Goal: Task Accomplishment & Management: Use online tool/utility

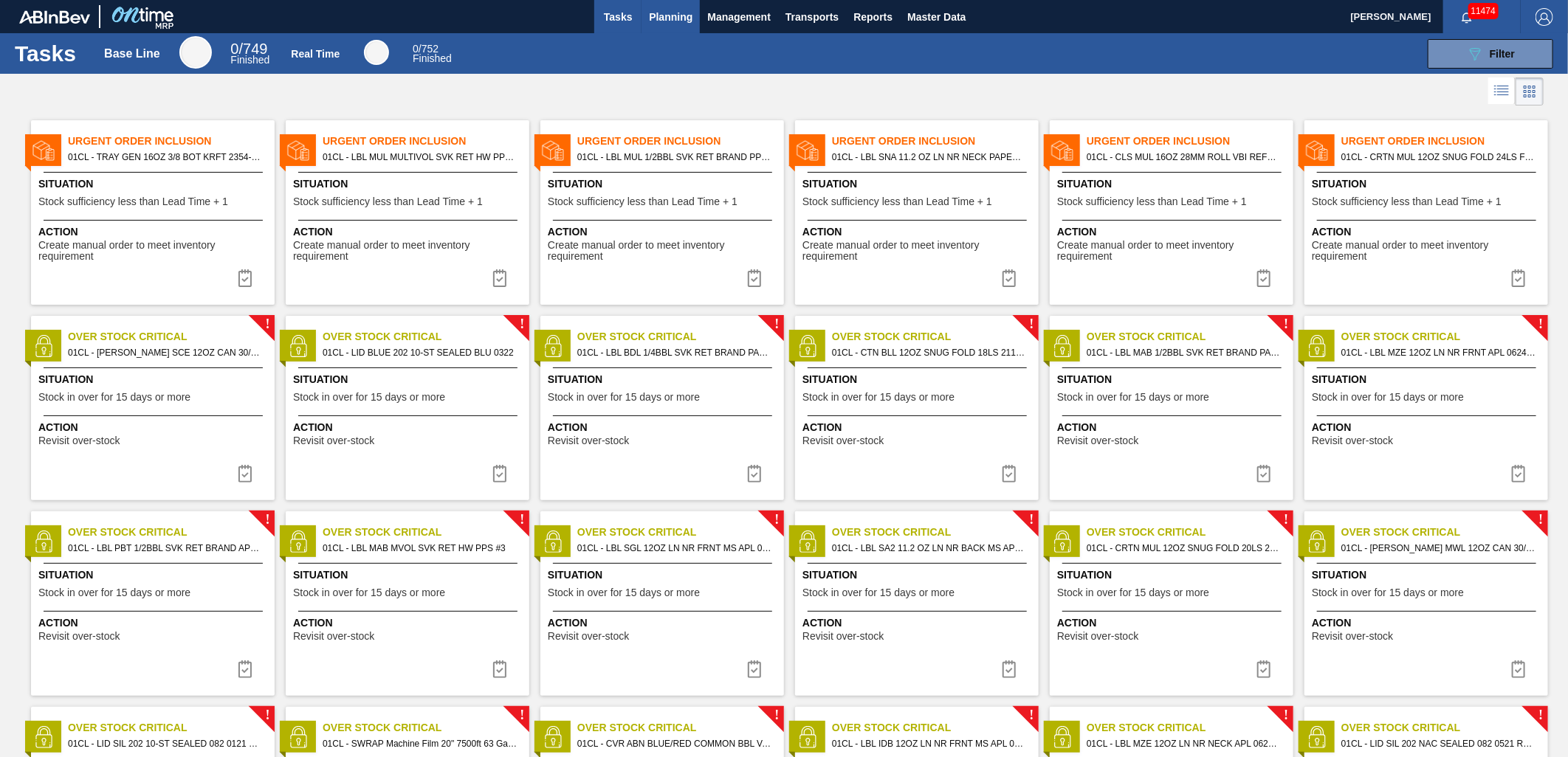
click at [697, 20] on button "Planning" at bounding box center [671, 16] width 59 height 33
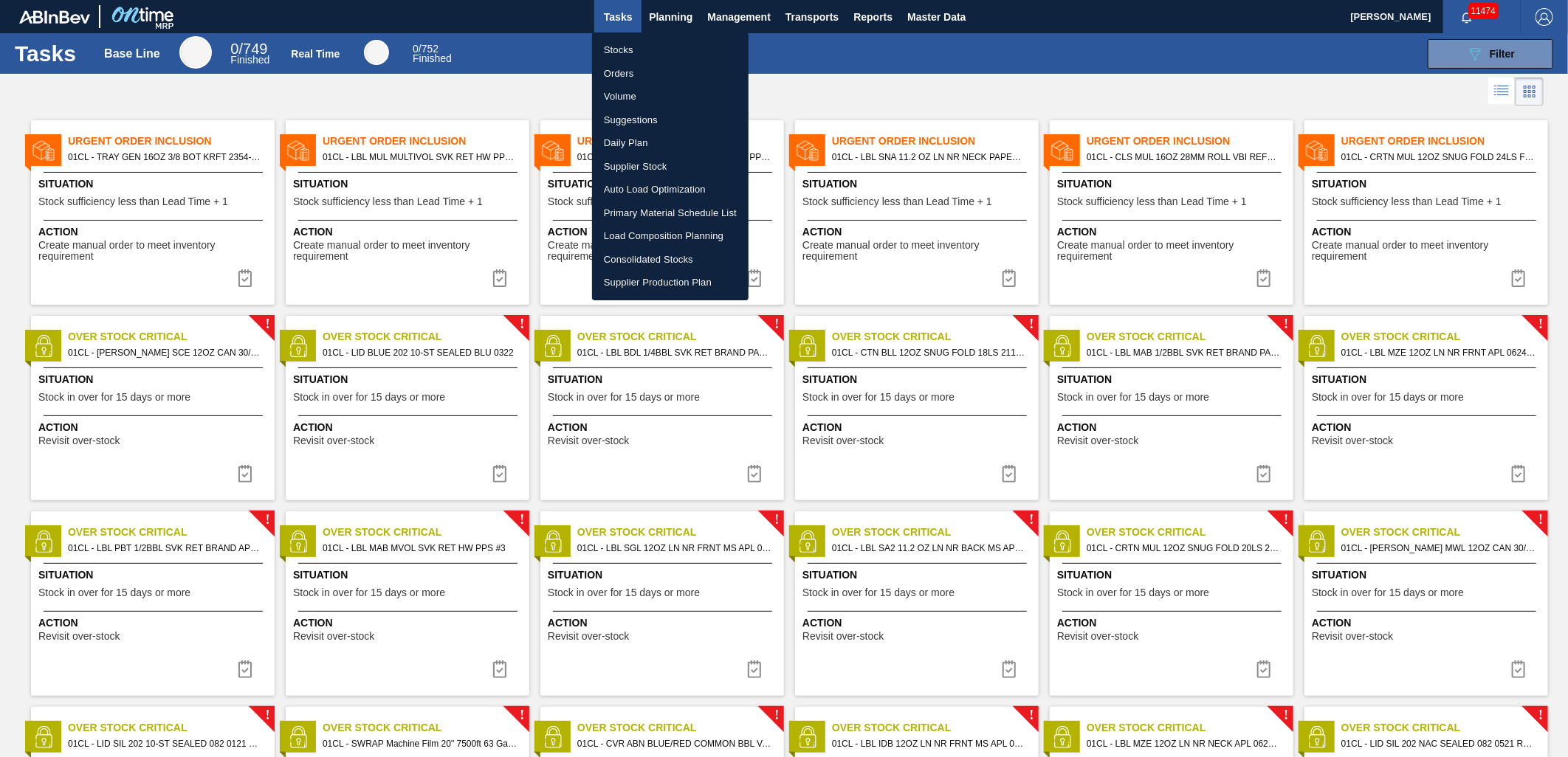
click at [636, 48] on li "Stocks" at bounding box center [670, 50] width 157 height 24
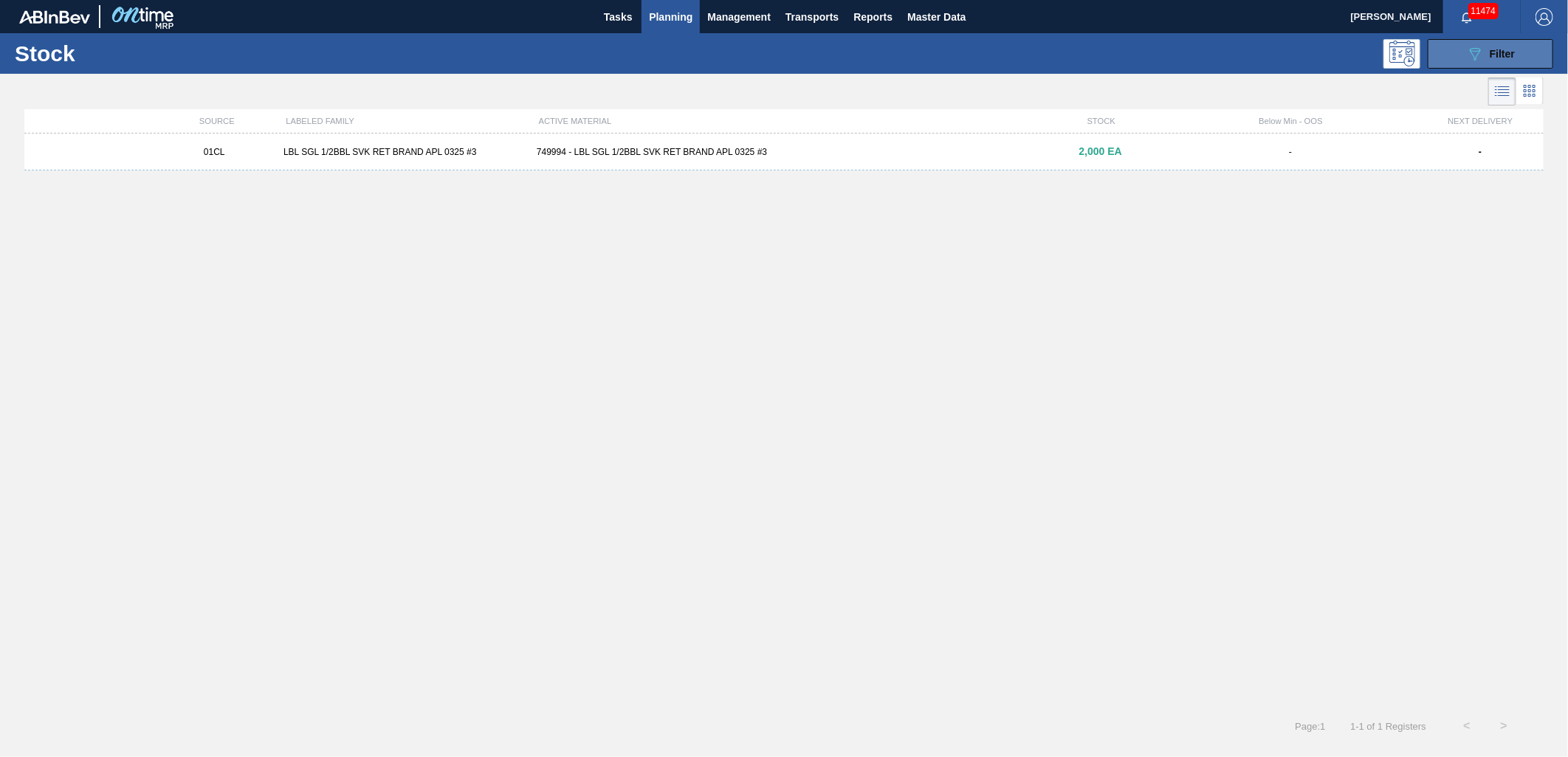
click at [1494, 58] on span "Filter" at bounding box center [1502, 53] width 25 height 12
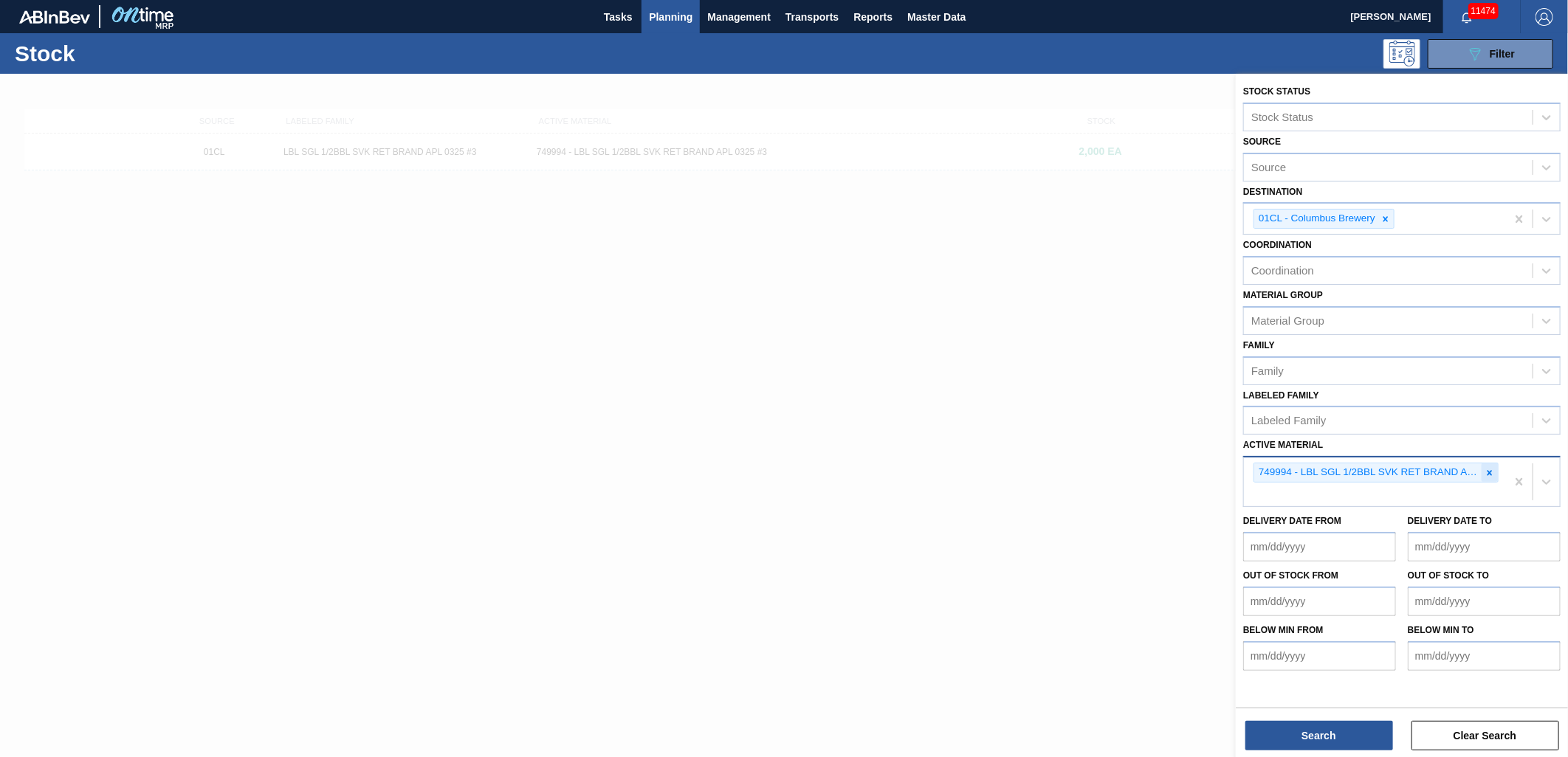
click at [1491, 471] on icon at bounding box center [1491, 473] width 5 height 5
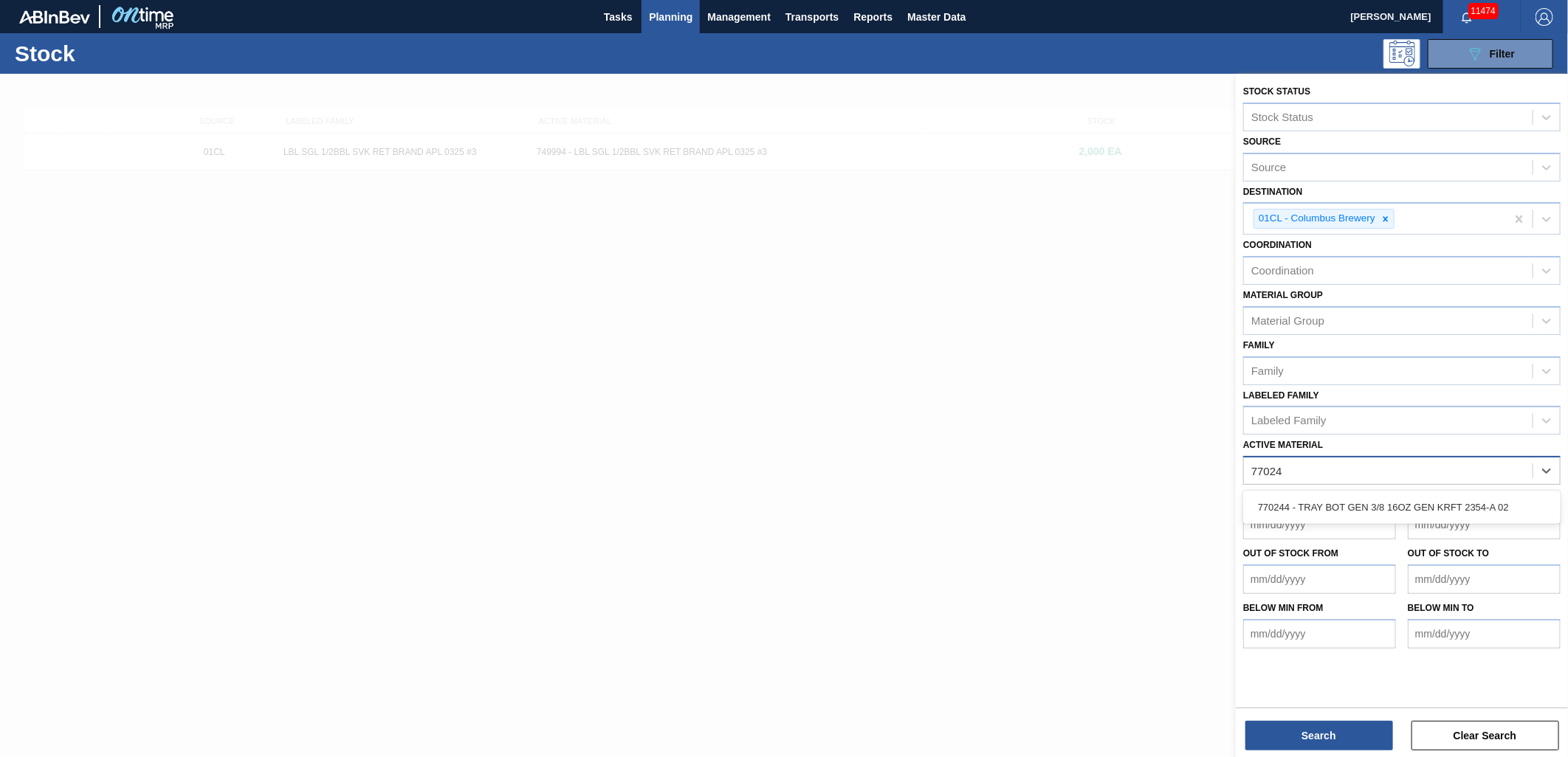
type Material "770244"
click at [1433, 494] on div "770244 - TRAY BOT GEN 3/8 16OZ GEN KRFT 2354-A 02" at bounding box center [1402, 507] width 318 height 28
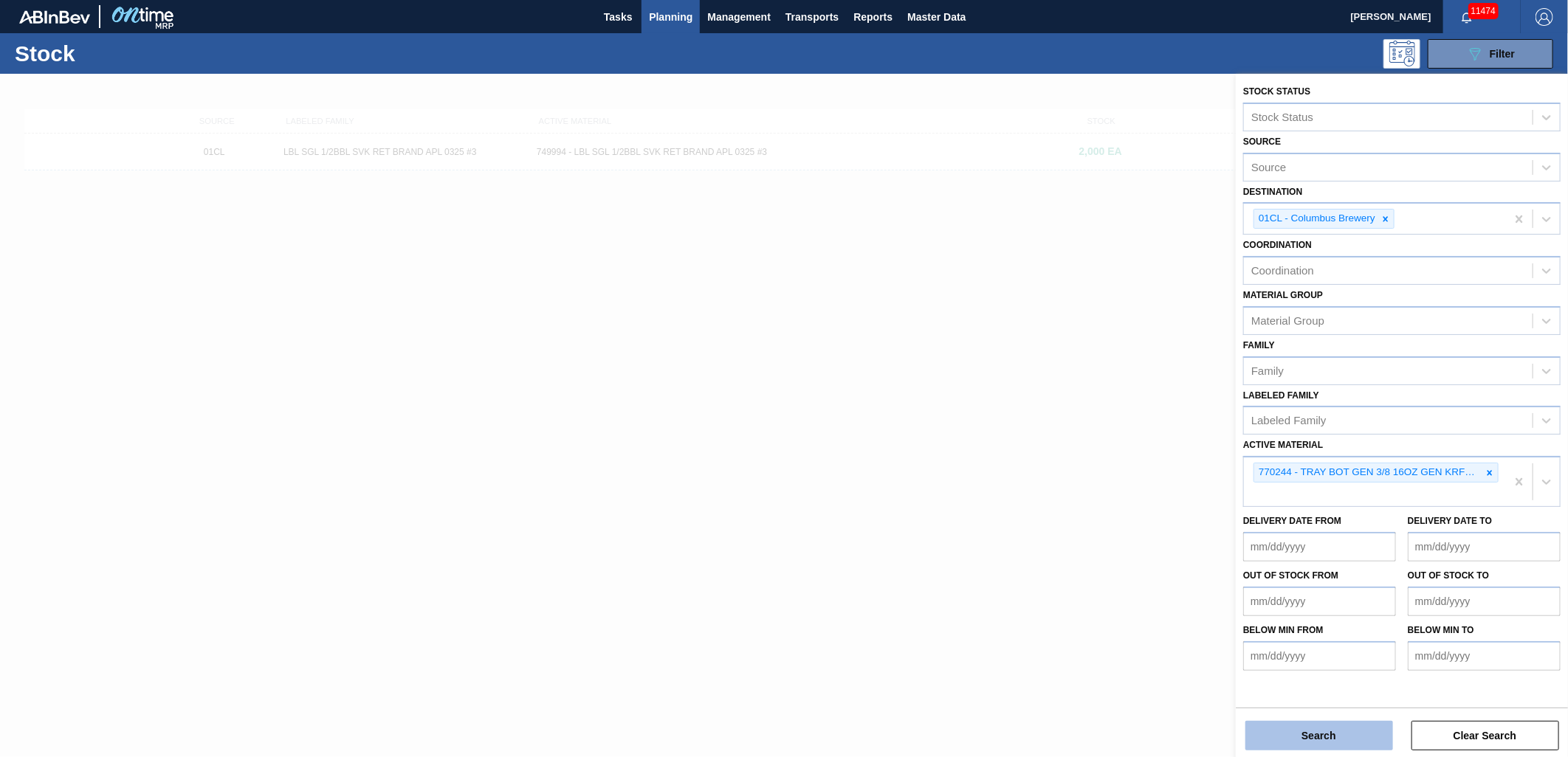
click at [1342, 740] on button "Search" at bounding box center [1320, 736] width 148 height 29
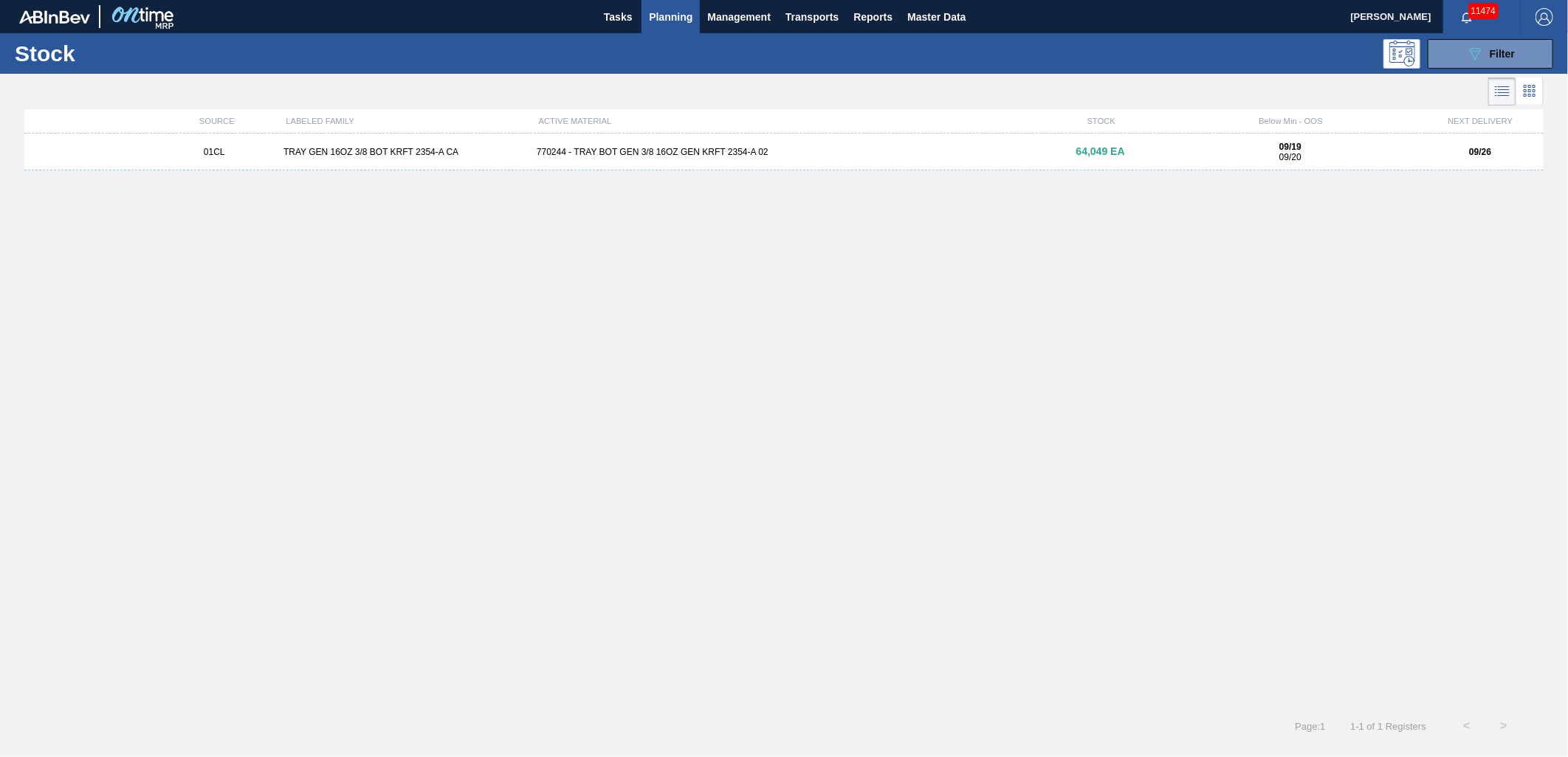
click at [676, 160] on div "01CL TRAY GEN 16OZ 3/8 BOT KRFT 2354-A CA 770244 - TRAY BOT GEN 3/8 16OZ GEN KR…" at bounding box center [783, 151] width 1519 height 36
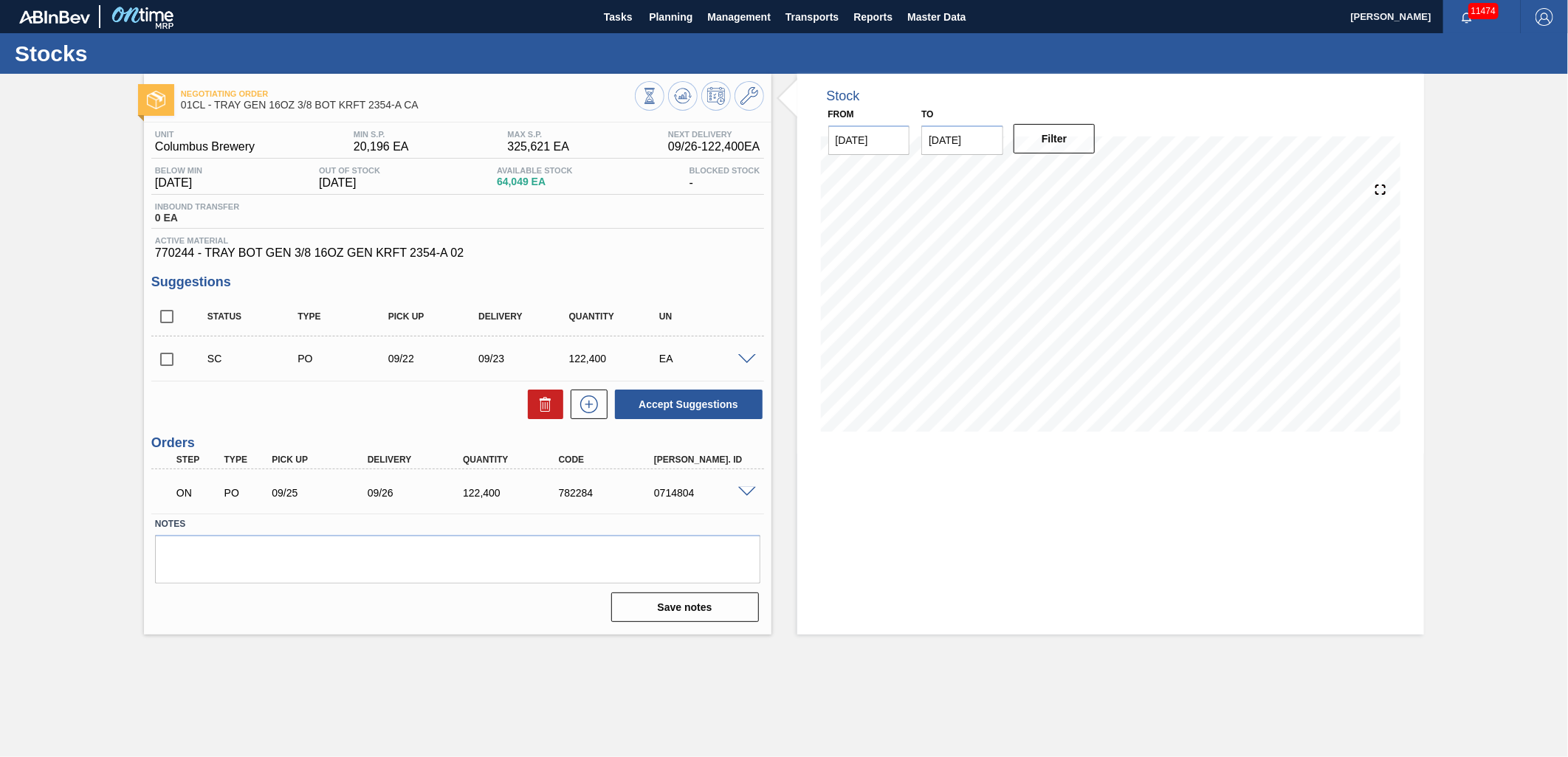
click at [748, 492] on span at bounding box center [748, 493] width 18 height 11
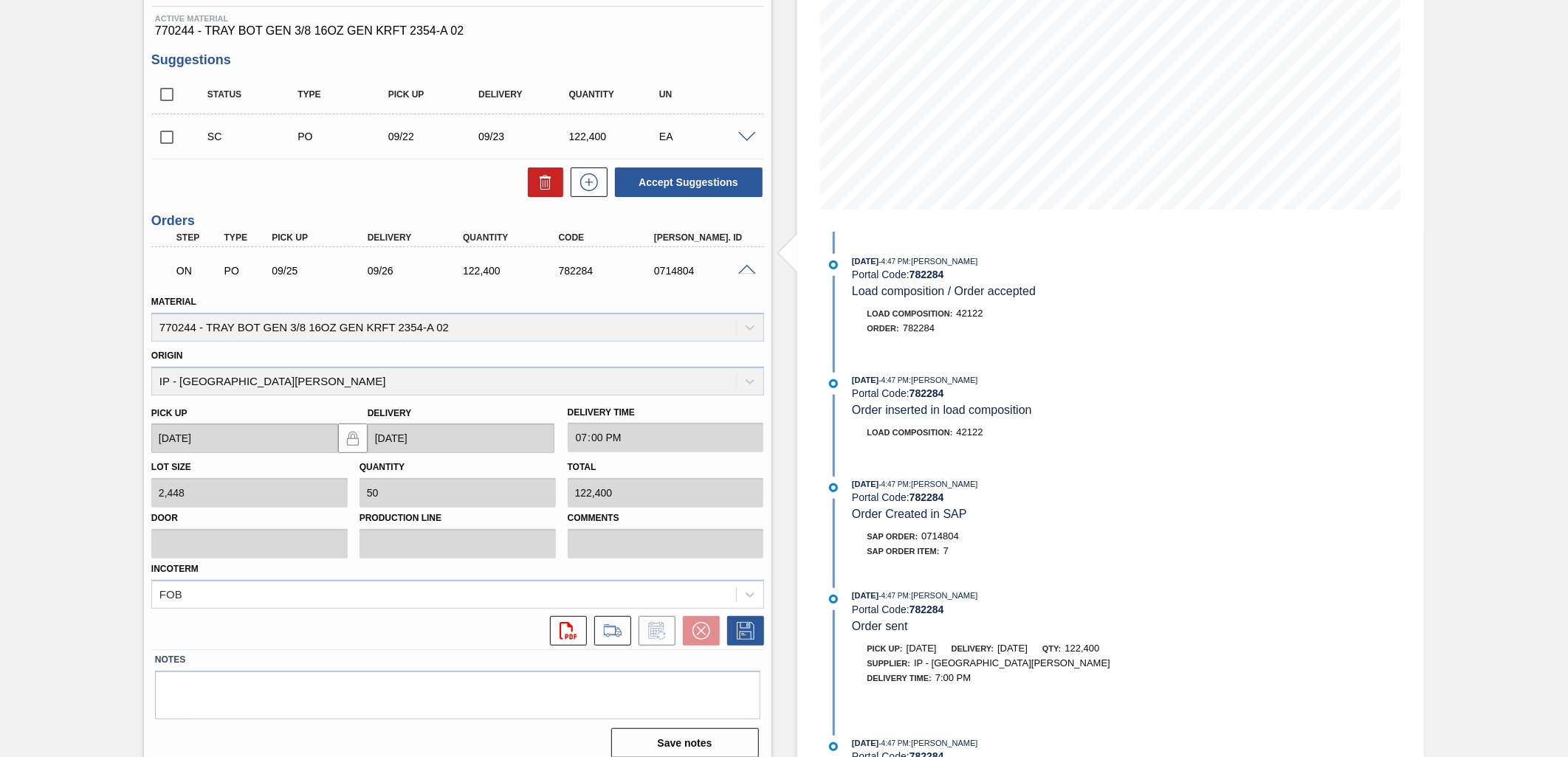
scroll to position [232, 0]
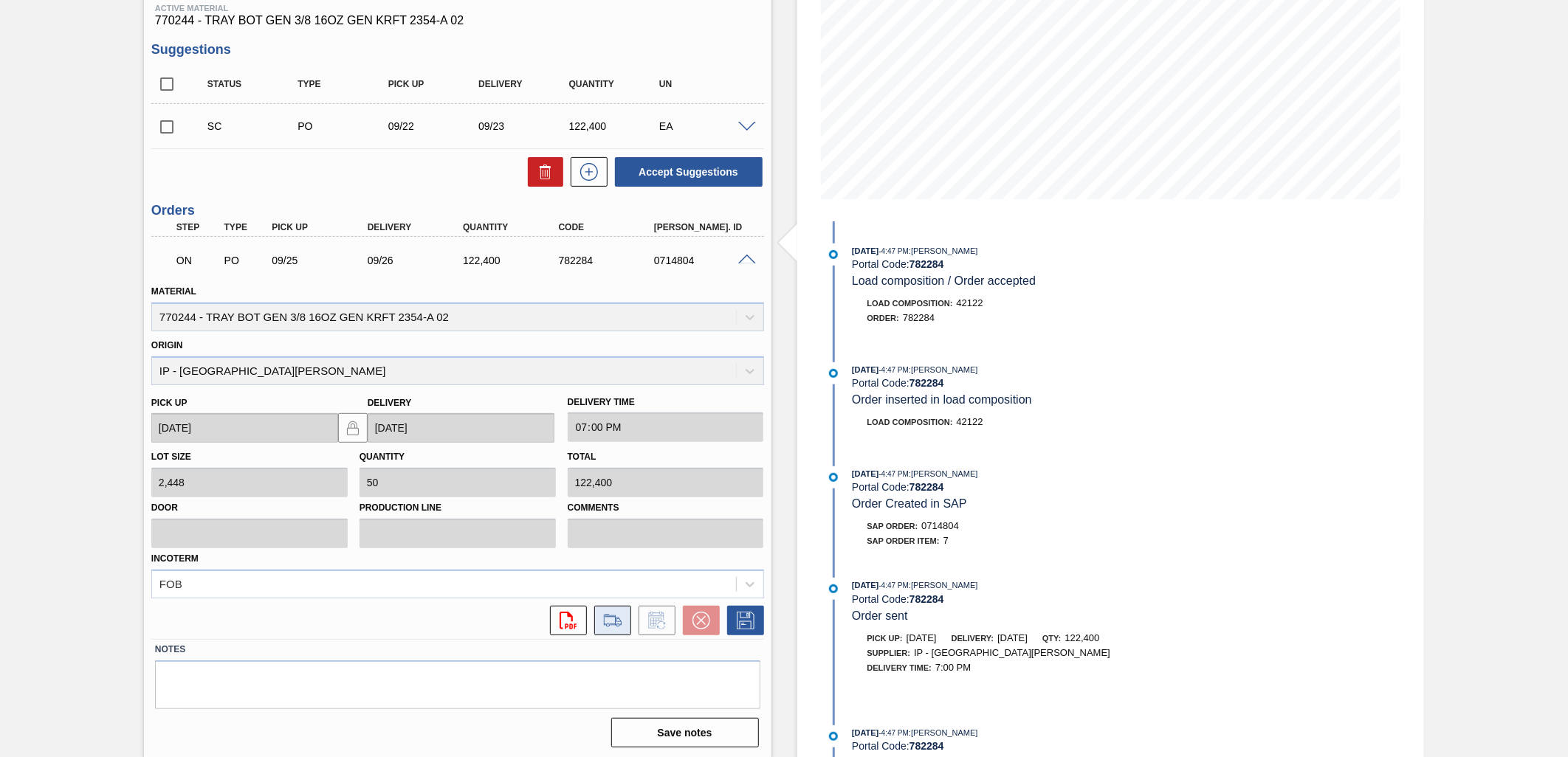
click at [617, 623] on icon at bounding box center [613, 619] width 18 height 11
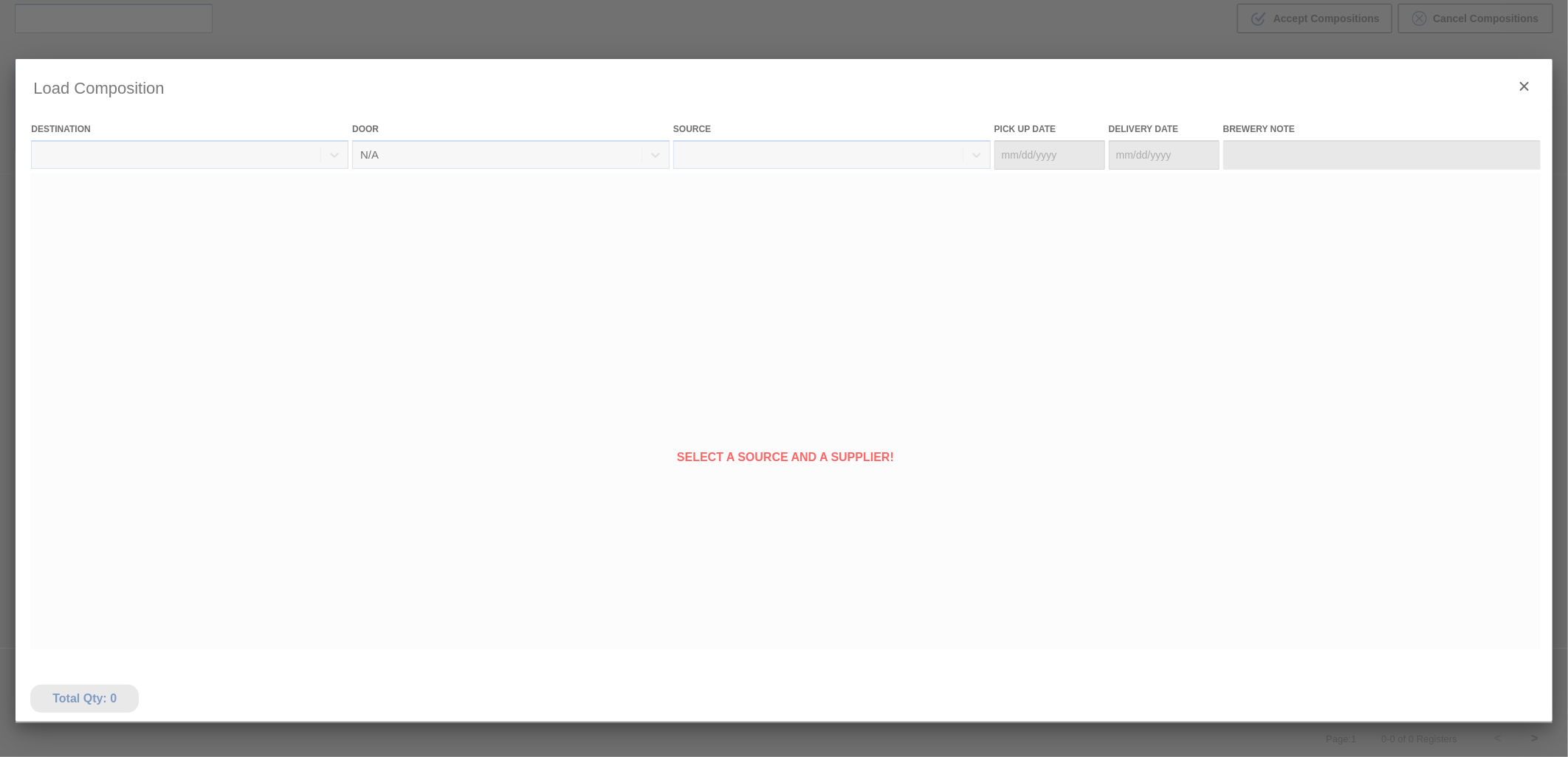
type Date "[DATE]"
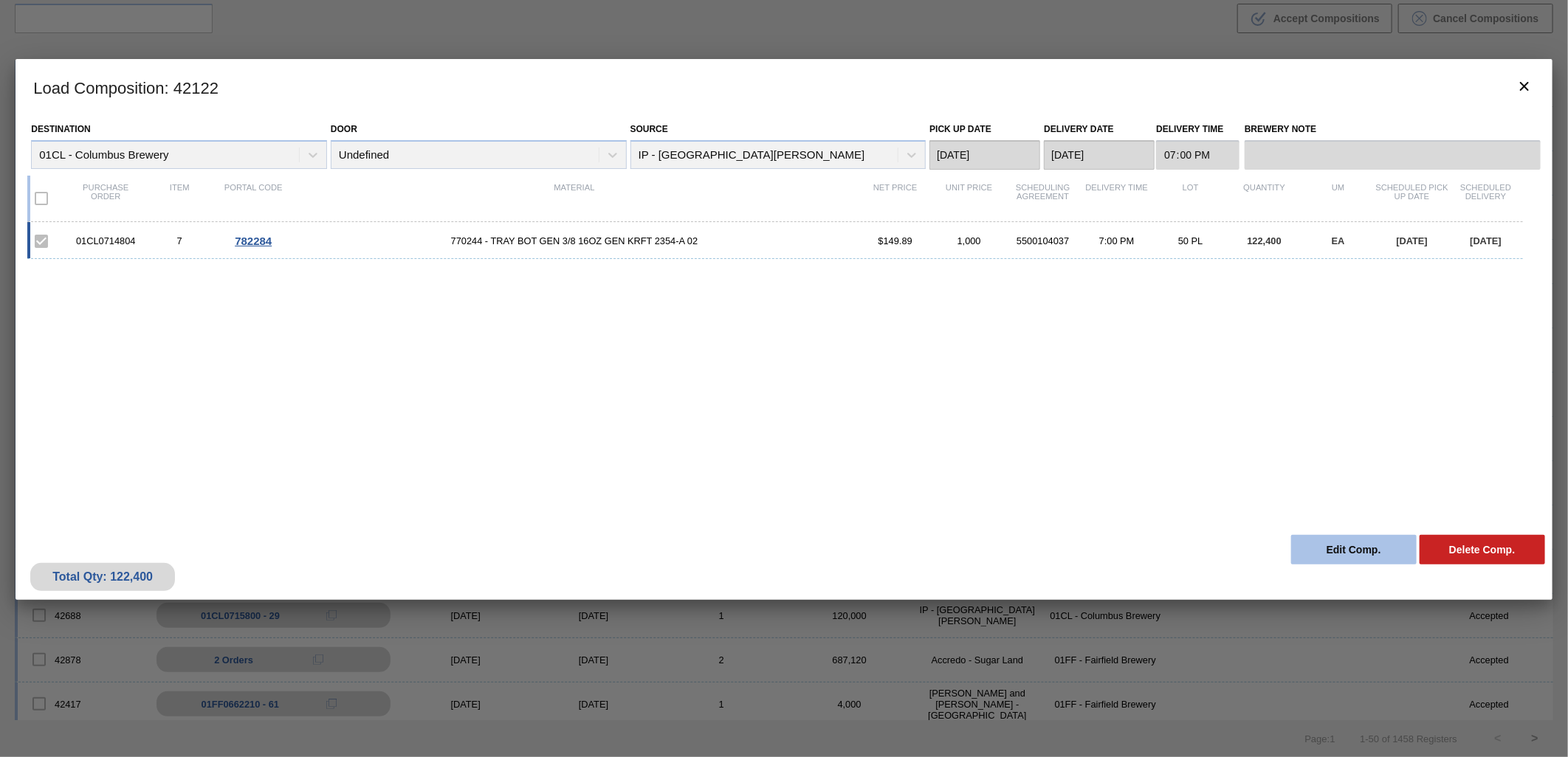
click at [1349, 557] on button "Edit Comp." at bounding box center [1354, 550] width 125 height 29
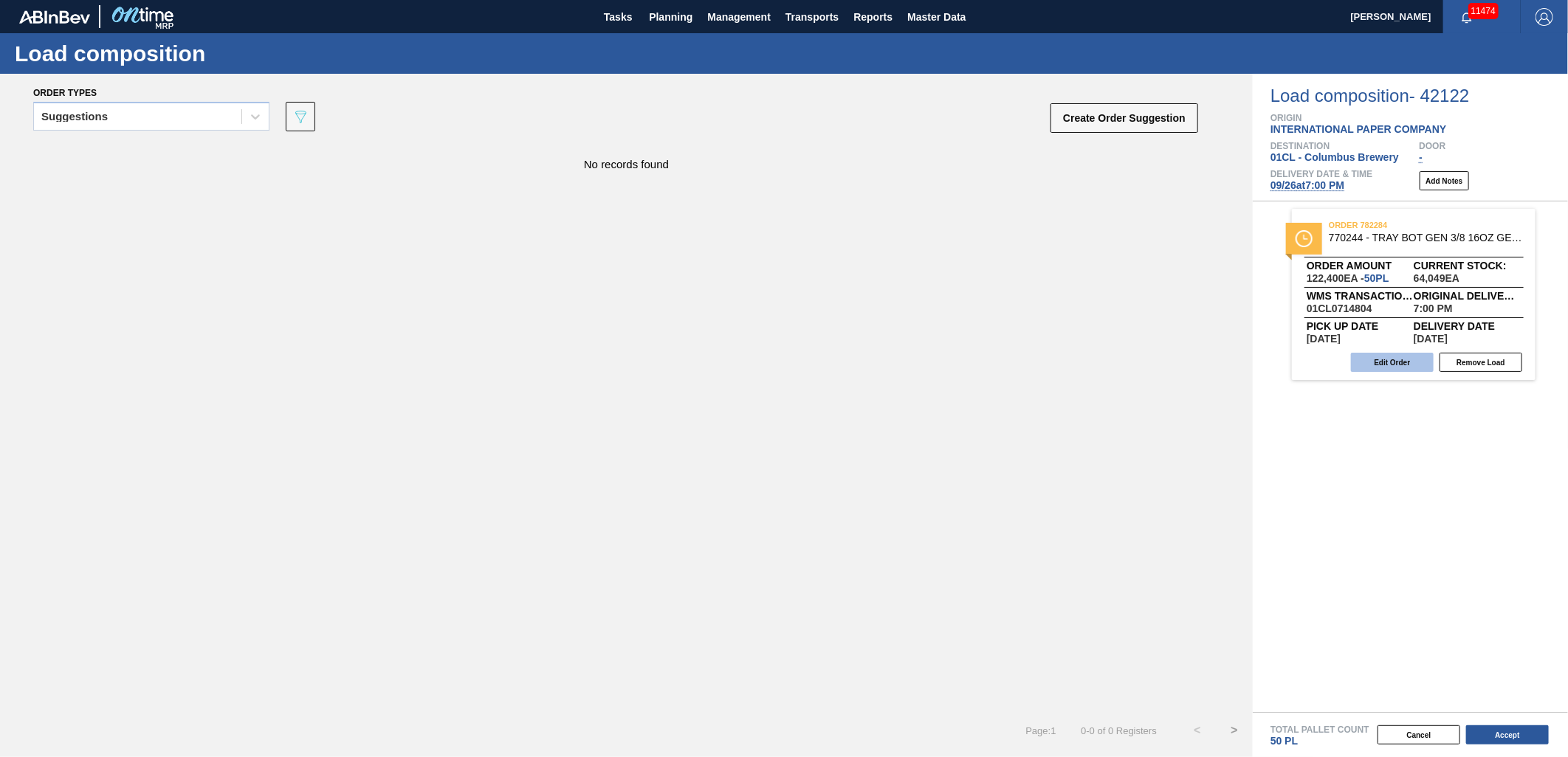
click at [1408, 366] on button "Edit Order" at bounding box center [1392, 363] width 83 height 20
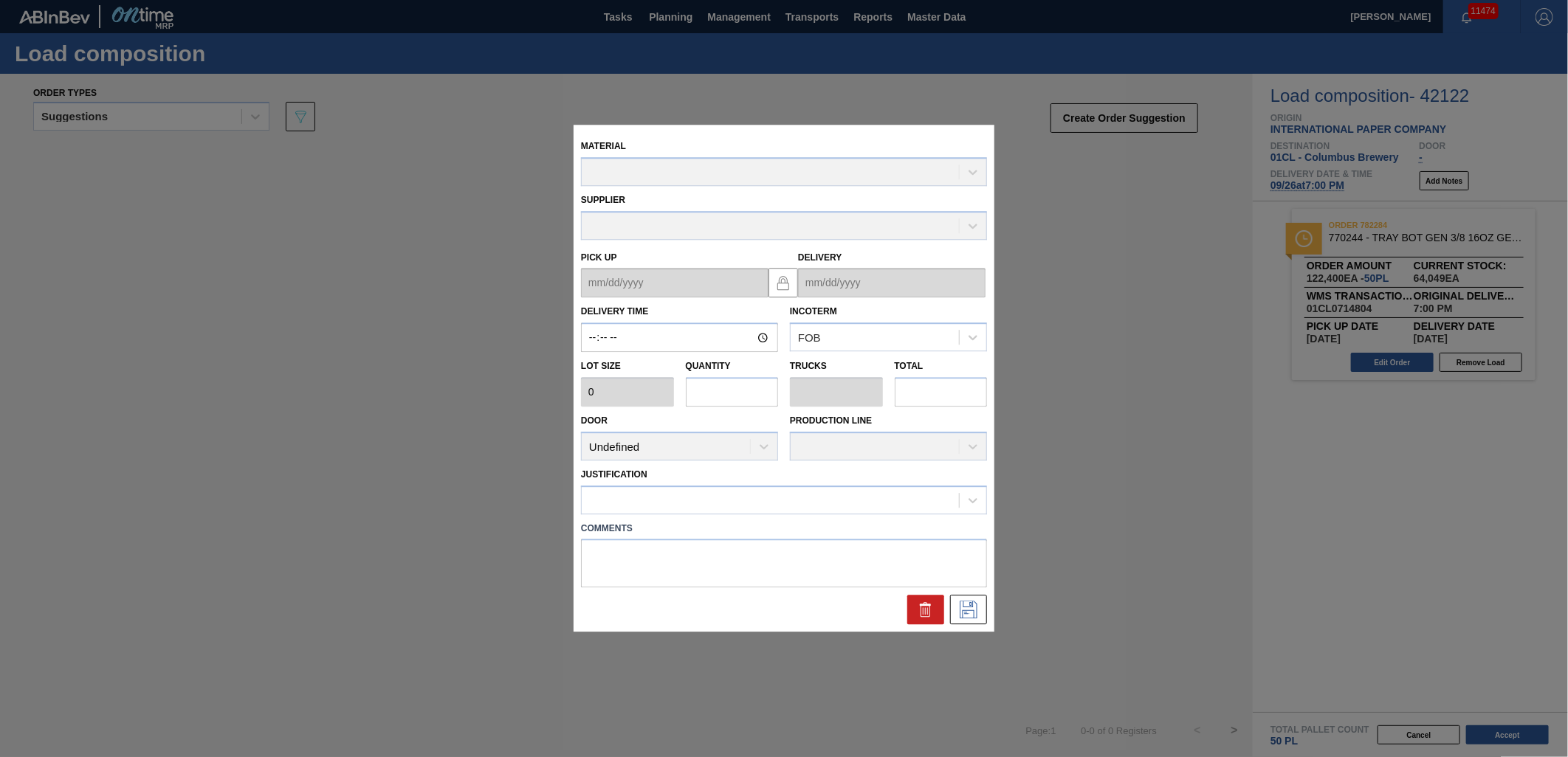
type input "19:00:00"
type input "2,448"
type input "50"
type input "1"
type input "122,400"
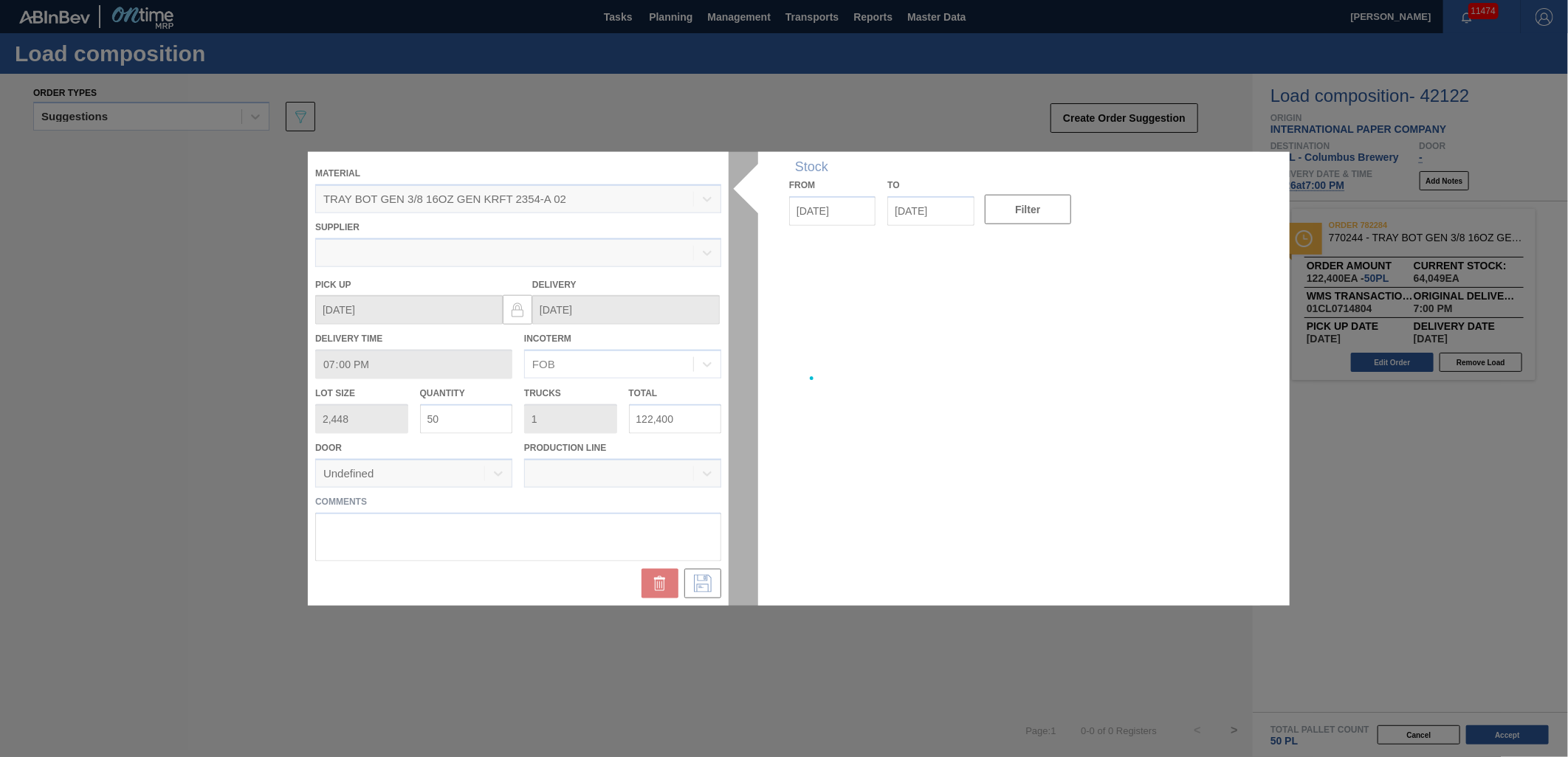
type up "[DATE]"
type input "[DATE]"
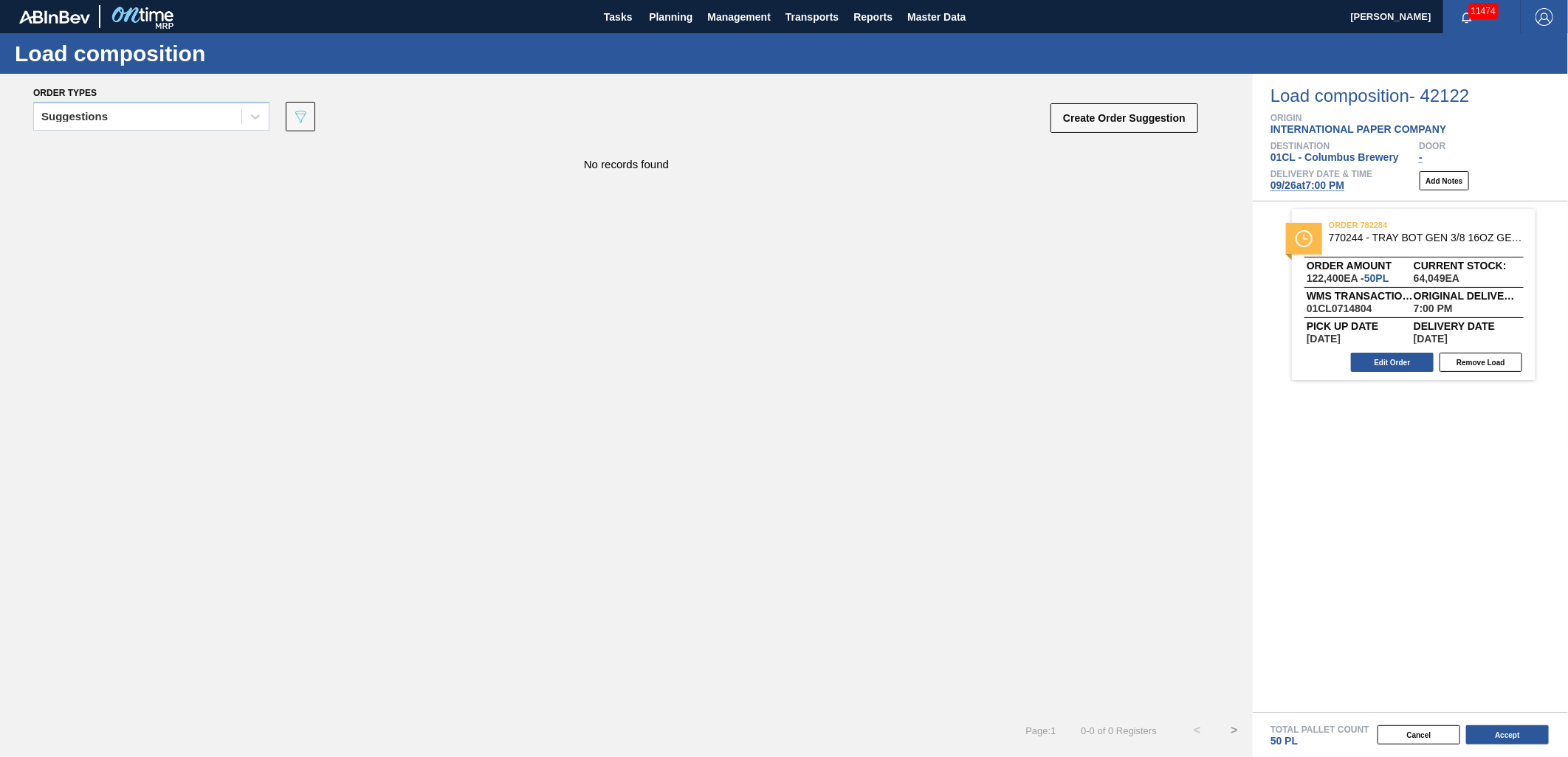
click at [1315, 182] on span "[DATE] 7:00 PM" at bounding box center [1307, 185] width 74 height 12
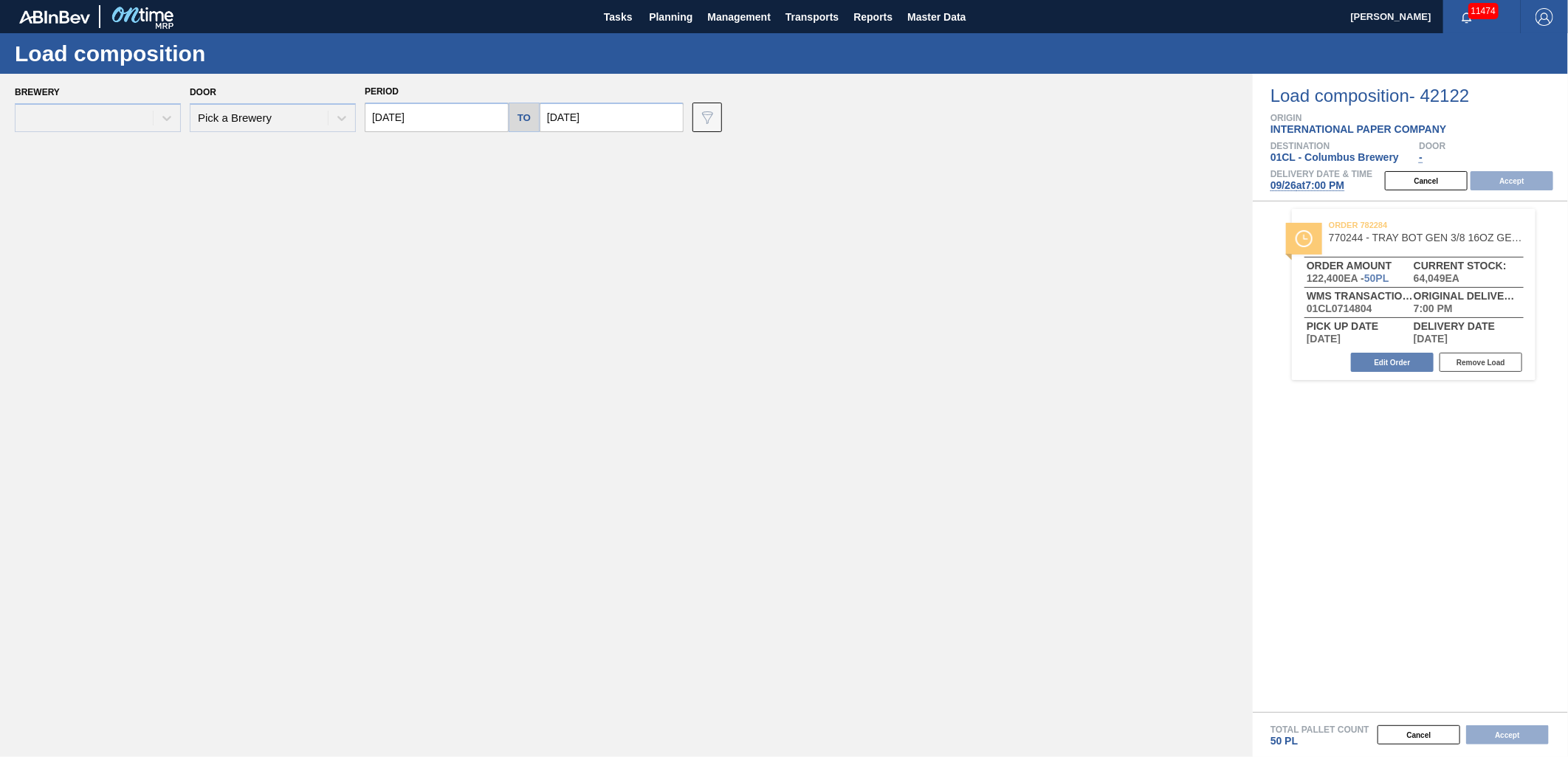
type input "[DATE]"
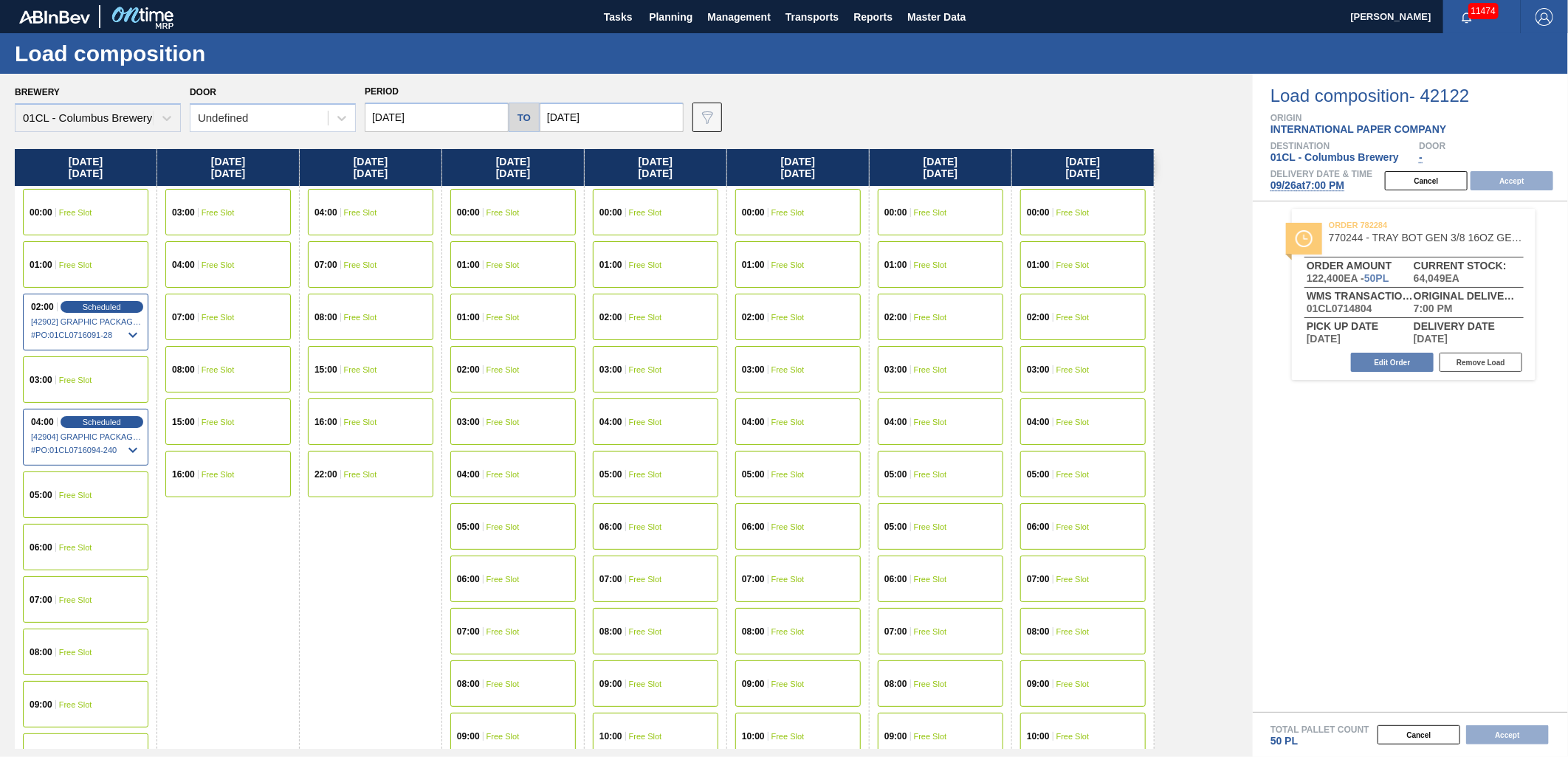
click at [421, 121] on input "[DATE]" at bounding box center [437, 117] width 144 height 29
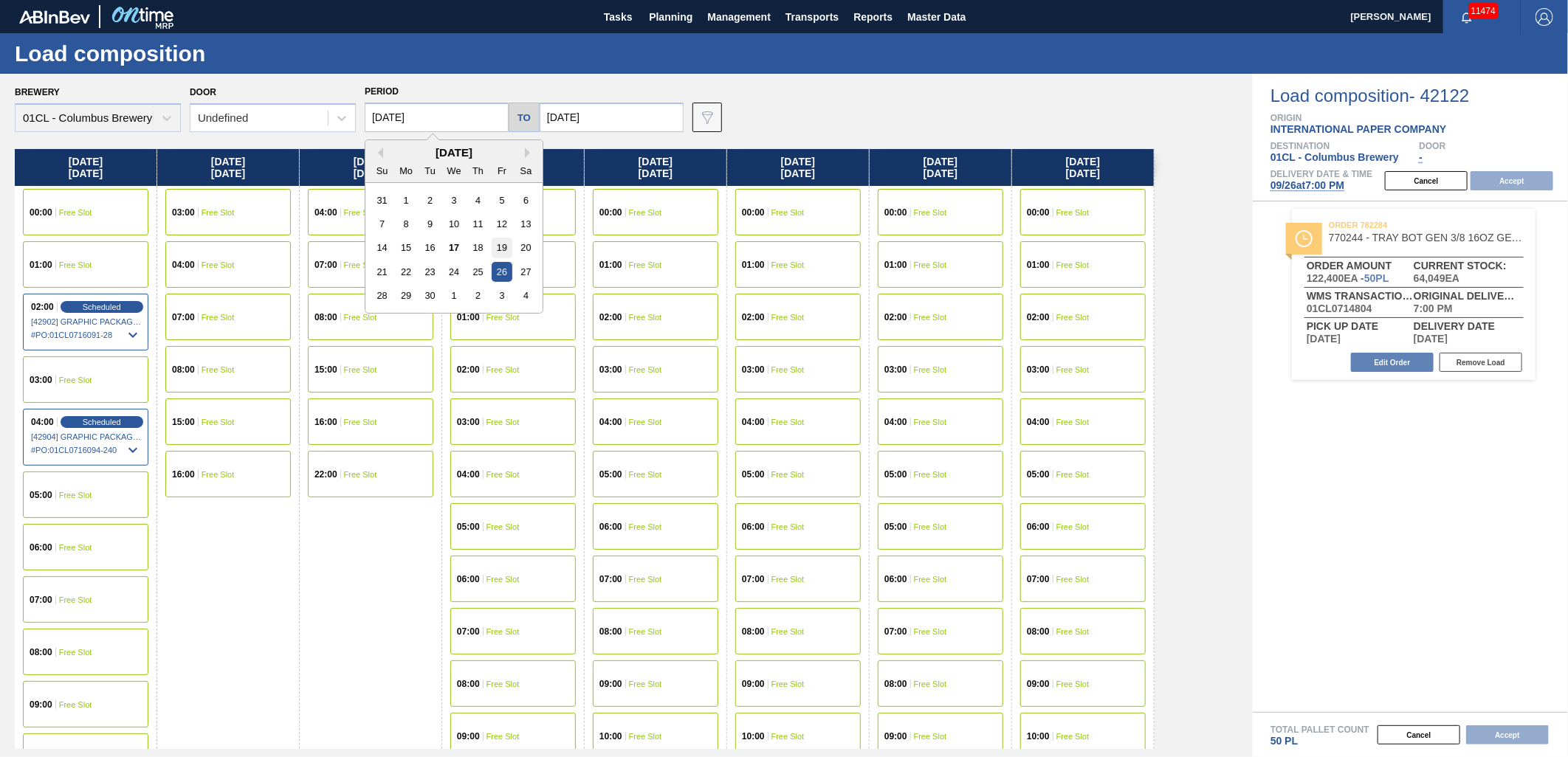
click at [500, 249] on div "19" at bounding box center [502, 247] width 20 height 20
type input "[DATE]"
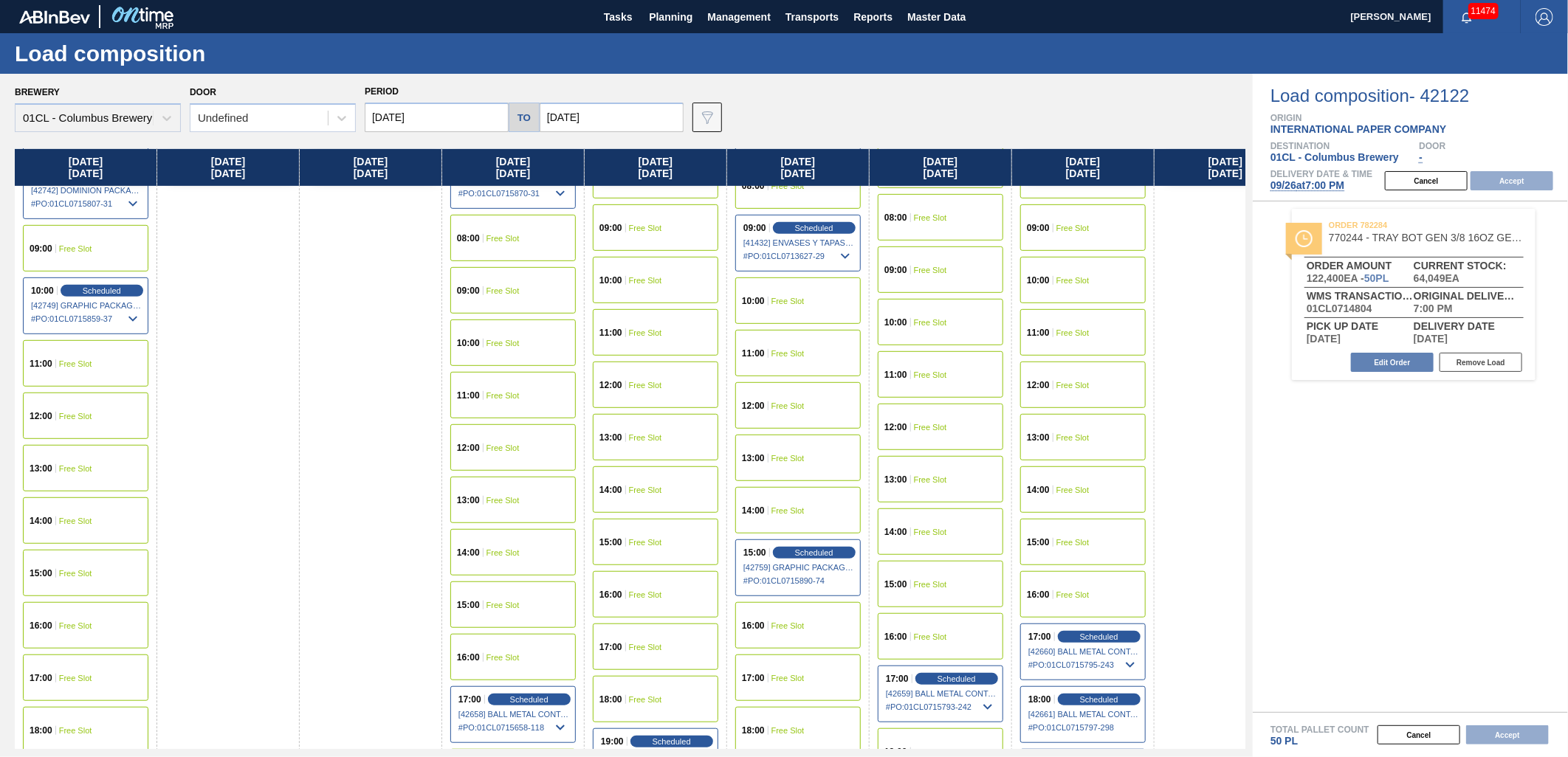
scroll to position [492, 0]
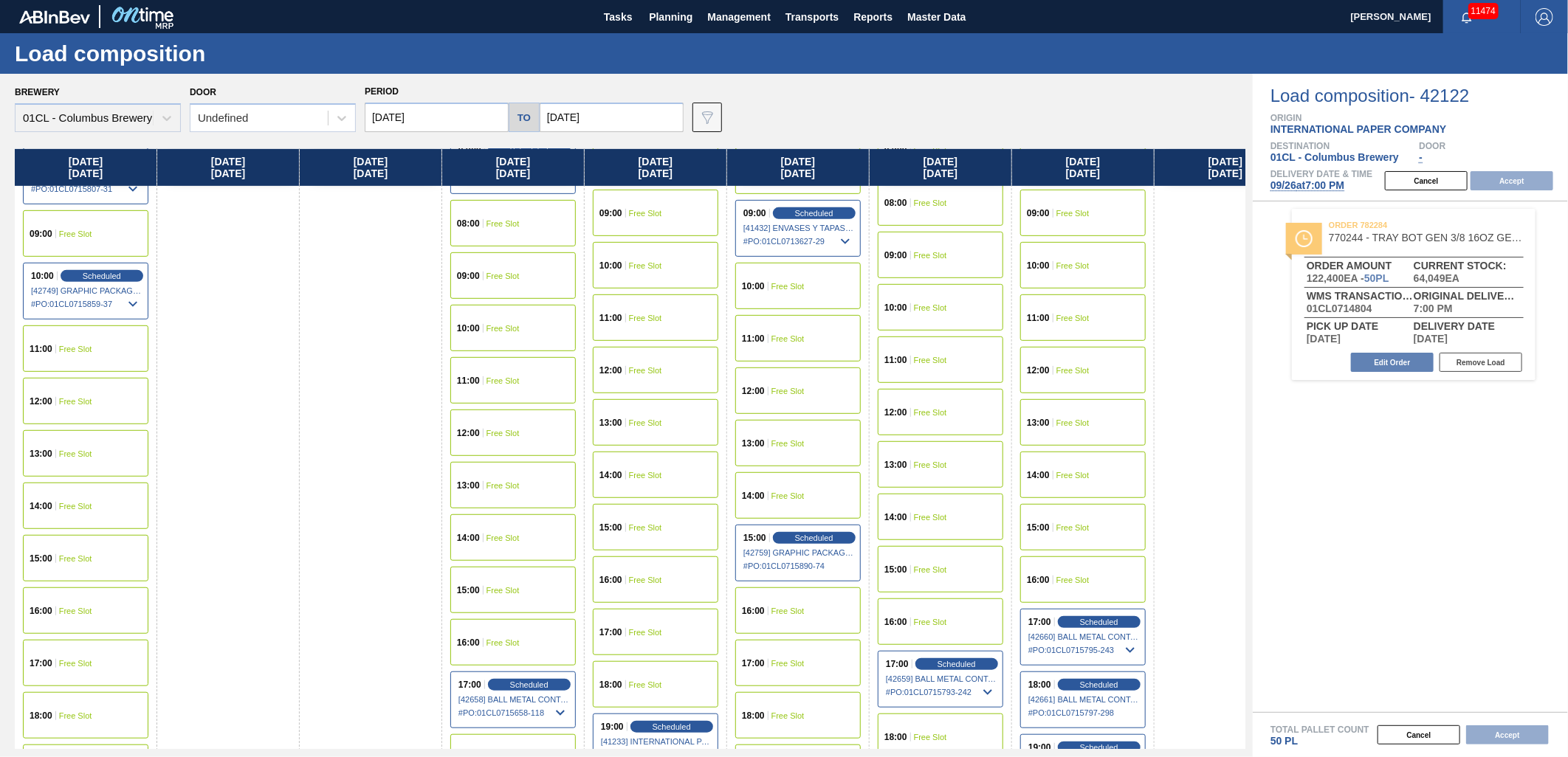
click at [84, 544] on div "15:00 Free Slot" at bounding box center [85, 559] width 125 height 46
click at [1515, 178] on button "Accept" at bounding box center [1512, 181] width 83 height 20
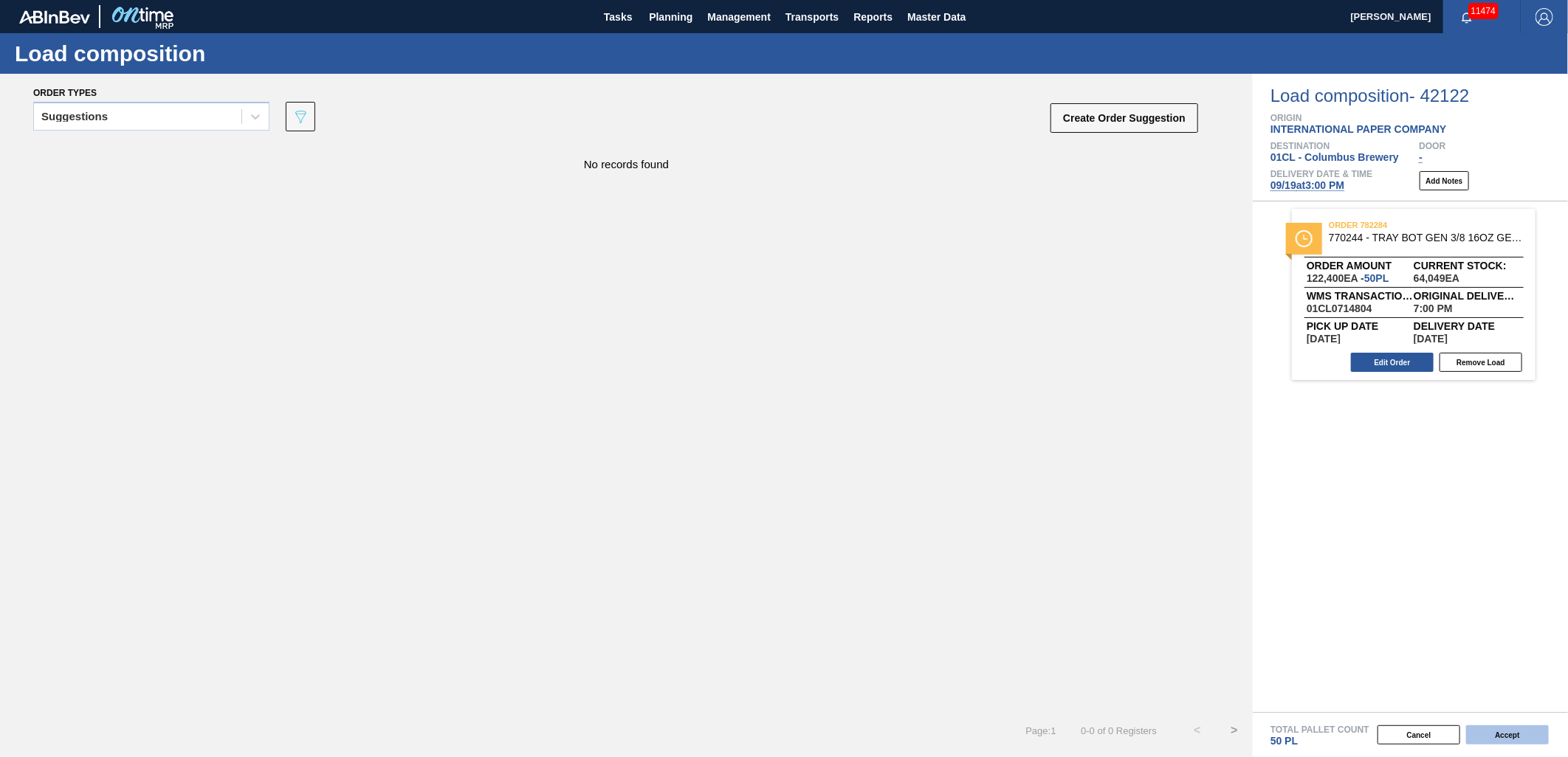
click at [1521, 738] on button "Accept" at bounding box center [1507, 736] width 83 height 20
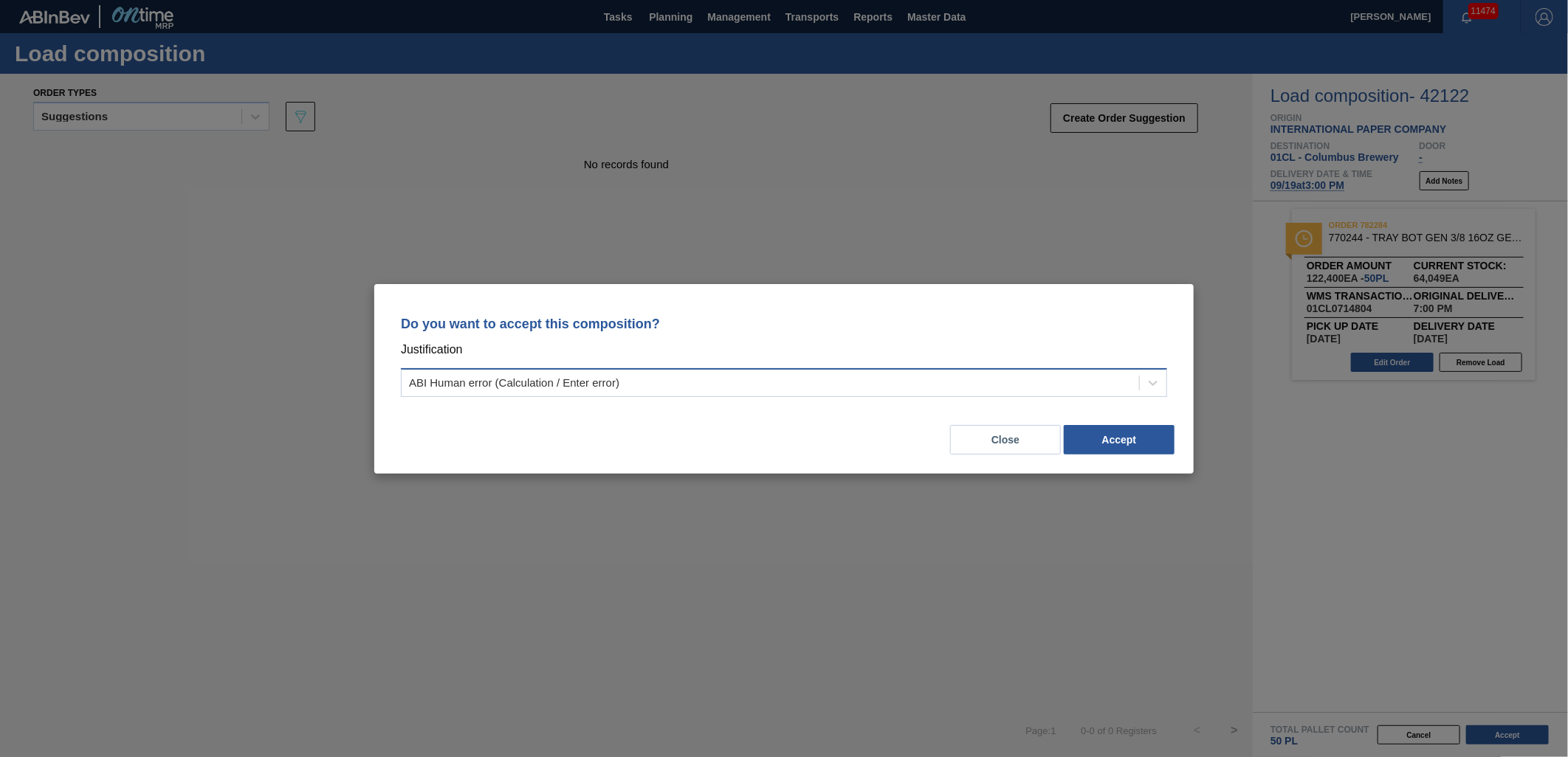
drag, startPoint x: 984, startPoint y: 367, endPoint x: 982, endPoint y: 377, distance: 10.2
click at [984, 368] on div "ABI Human error (Calculation / Enter error)" at bounding box center [784, 383] width 766 height 28
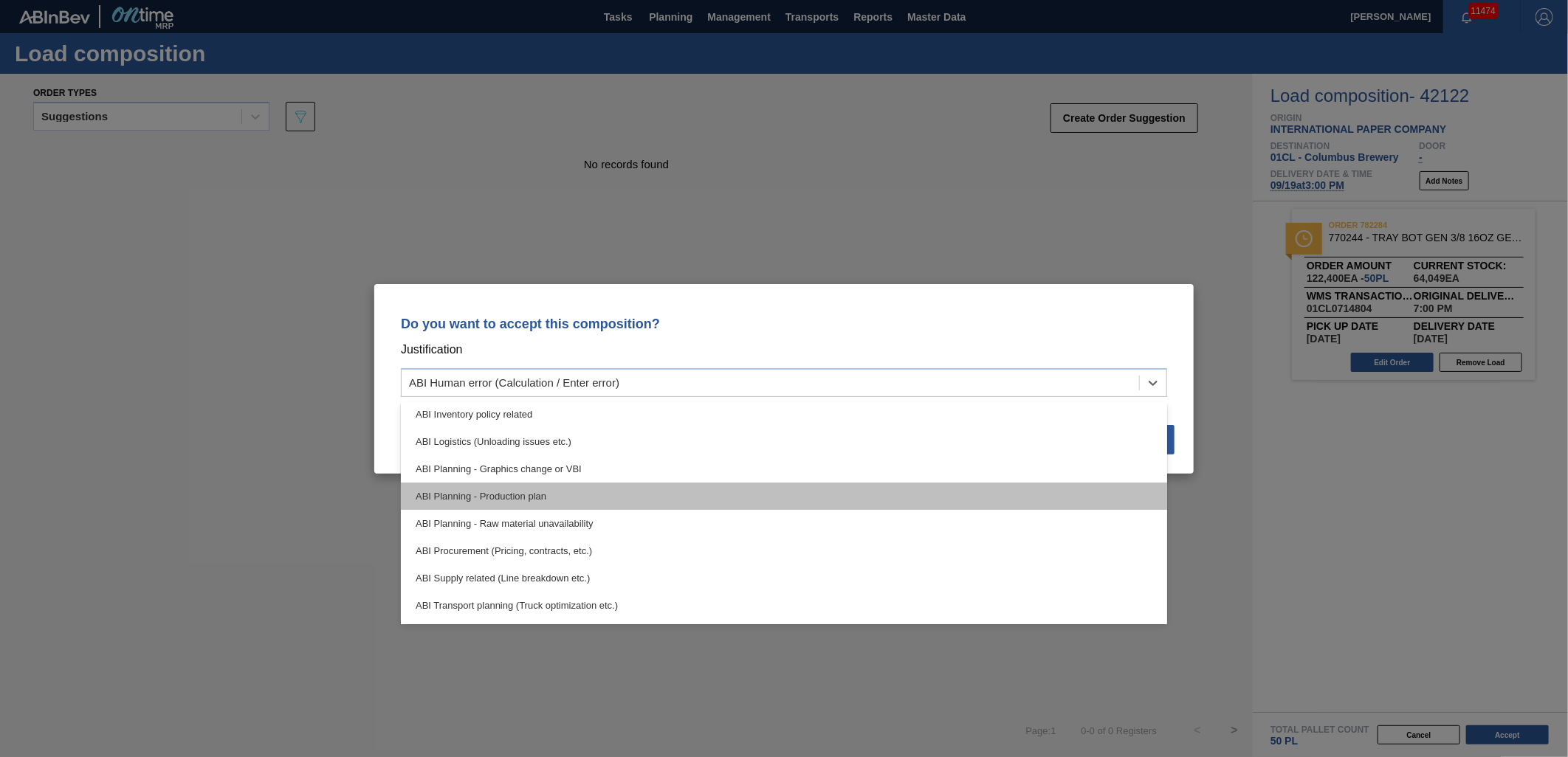
scroll to position [82, 0]
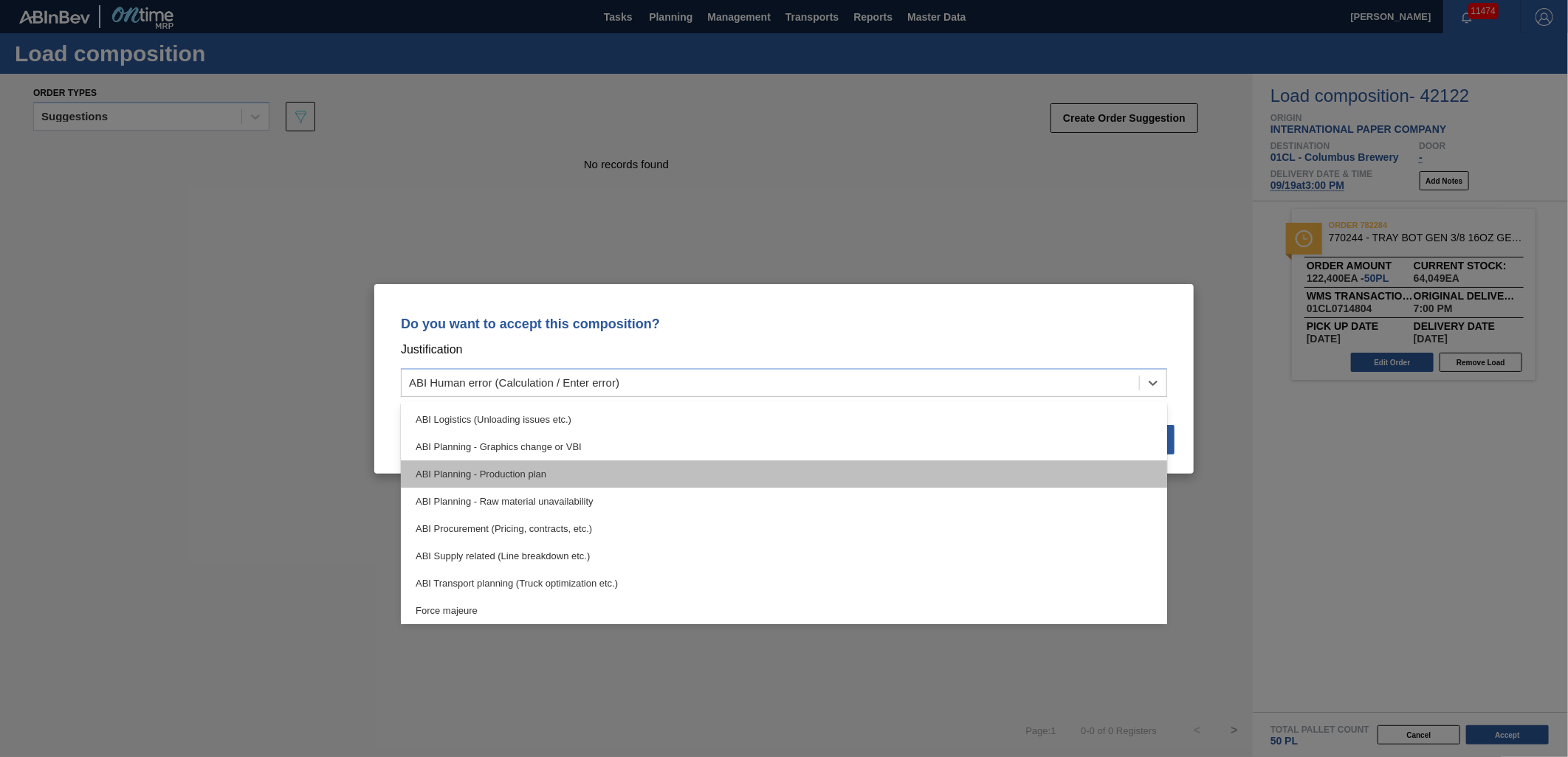
click at [735, 483] on div "ABI Planning - Production plan" at bounding box center [784, 474] width 766 height 28
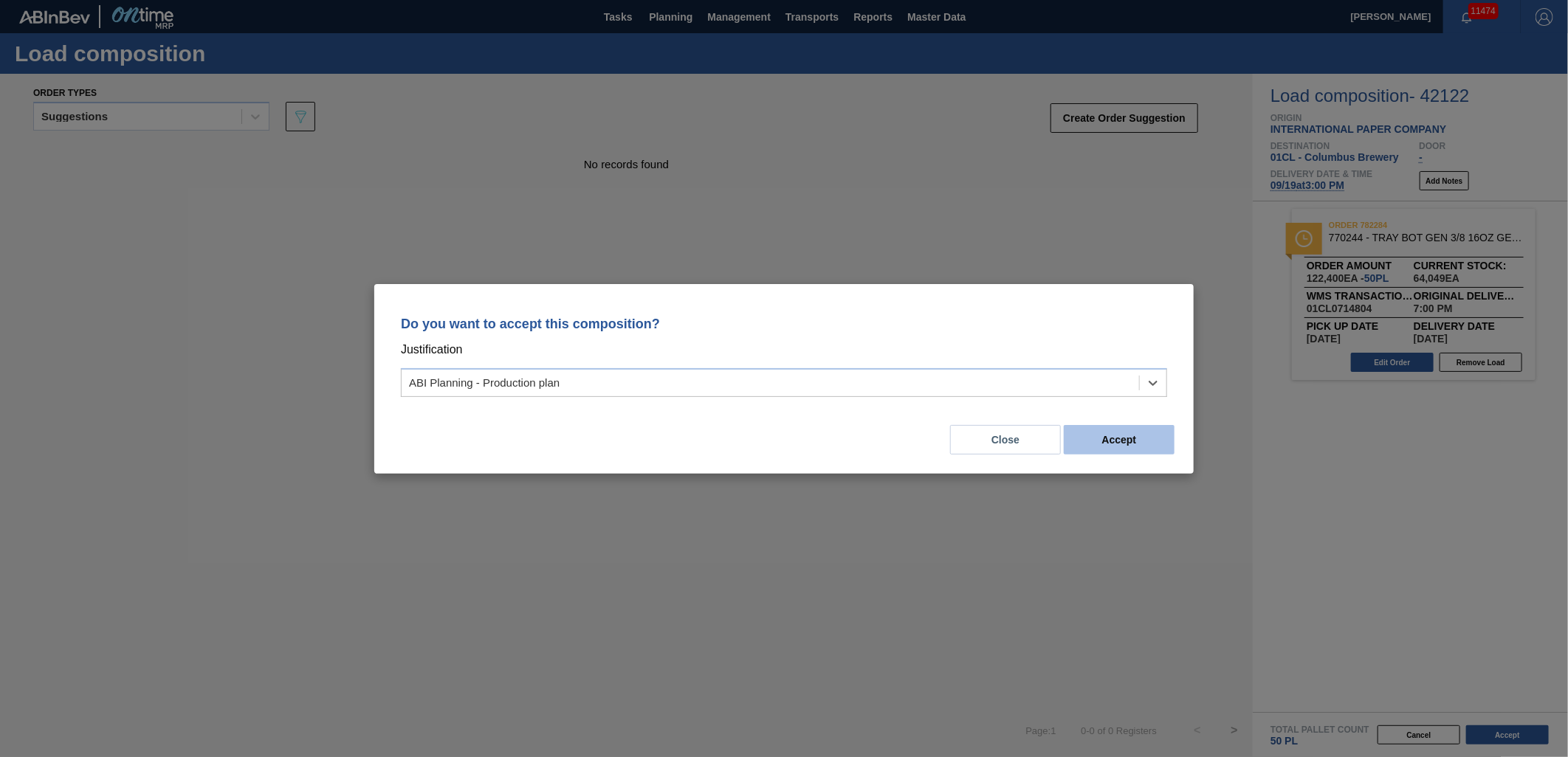
click at [1083, 443] on button "Accept" at bounding box center [1119, 439] width 110 height 29
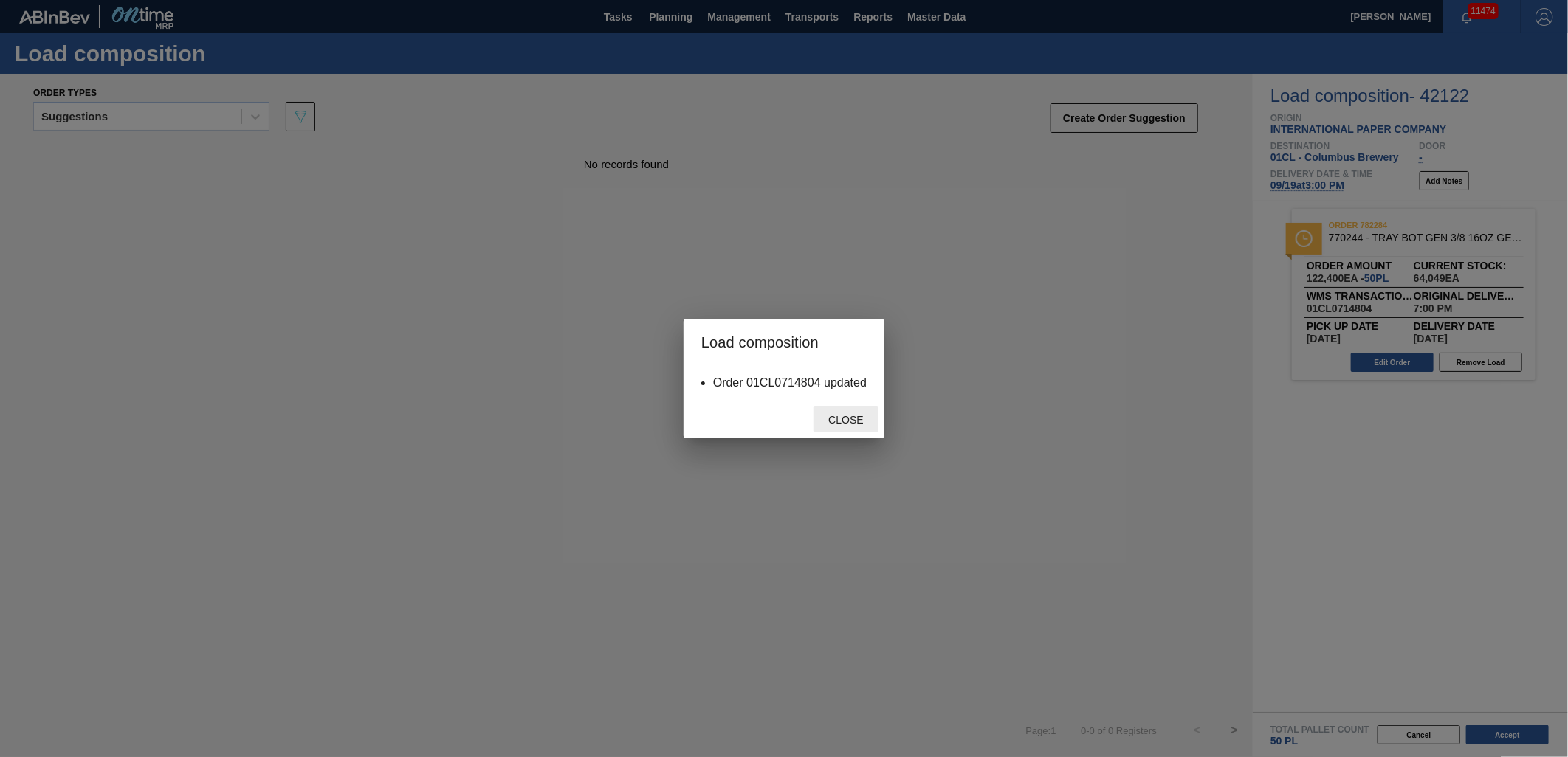
click at [864, 427] on div "Close" at bounding box center [845, 419] width 65 height 28
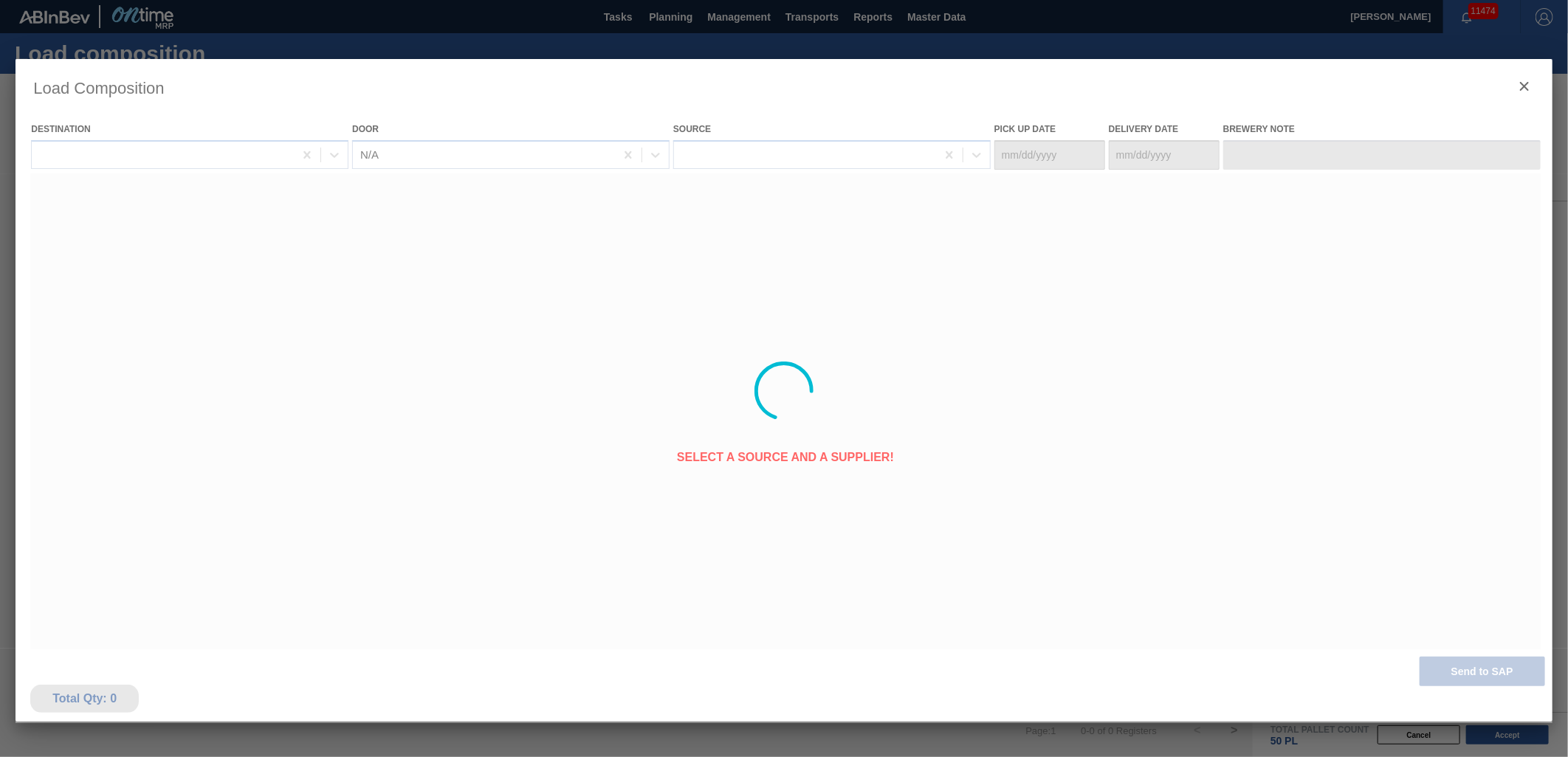
type Date "[DATE]"
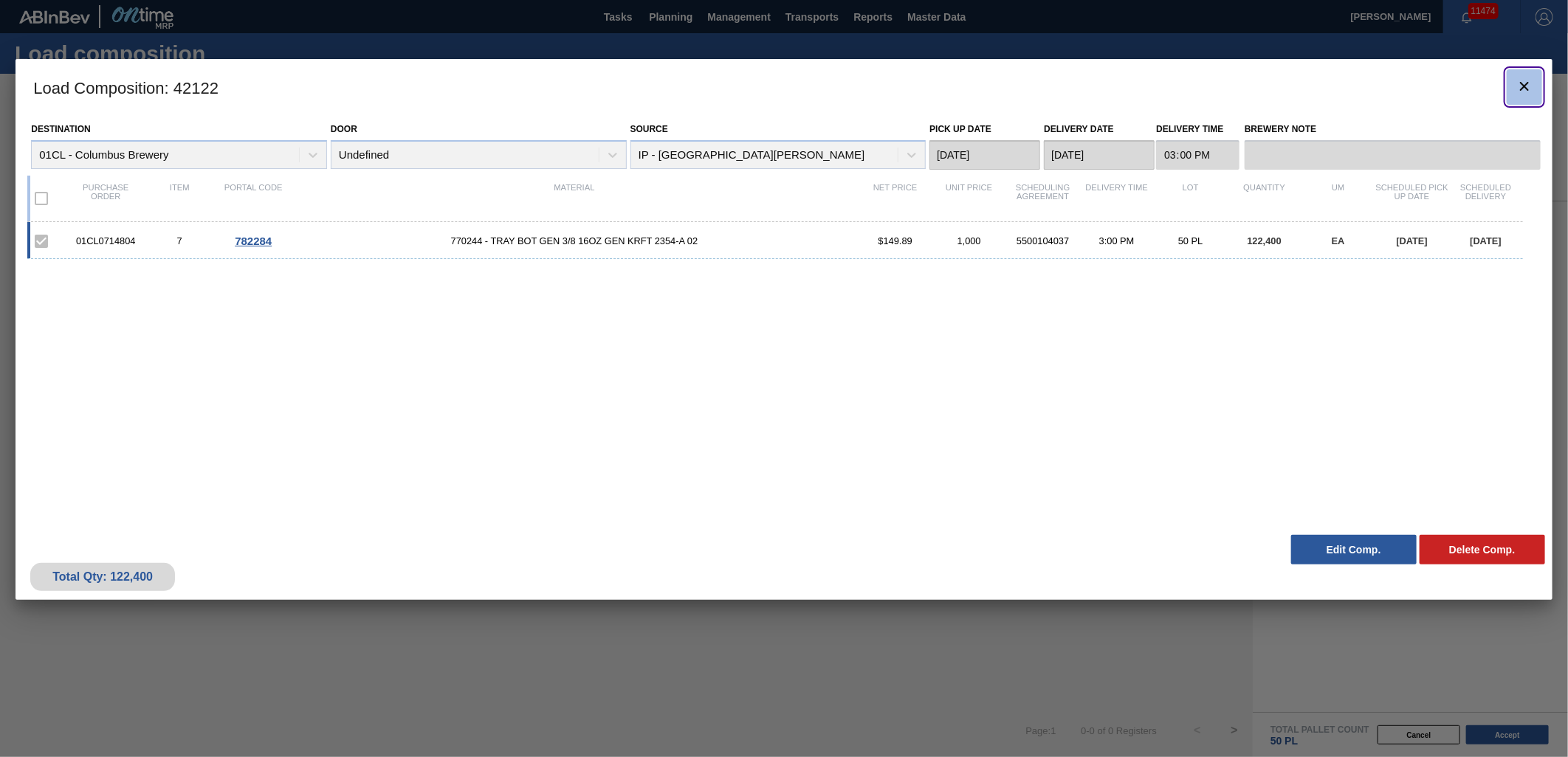
click at [1524, 84] on icon "botão de ícone" at bounding box center [1524, 86] width 18 height 18
